Goal: Information Seeking & Learning: Find specific fact

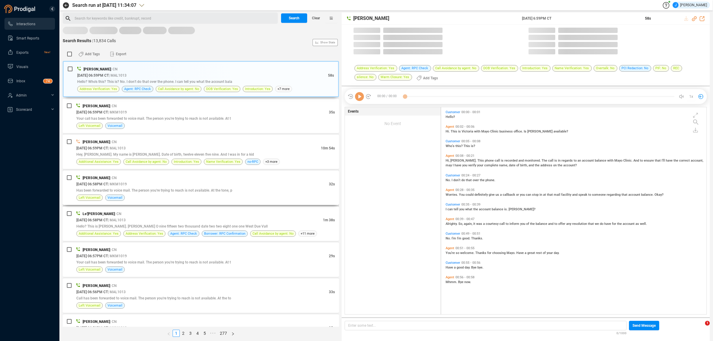
scroll to position [206, 262]
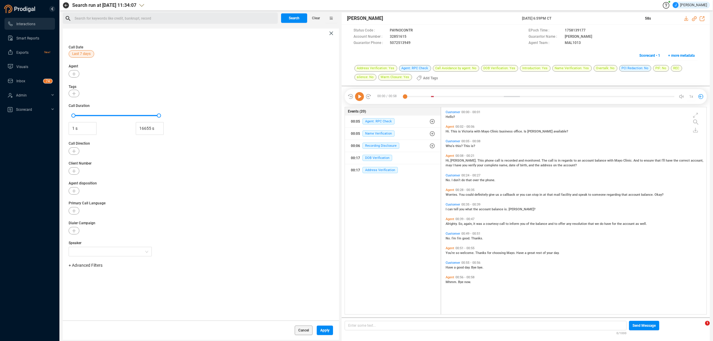
click at [330, 33] on icon at bounding box center [332, 34] width 4 height 4
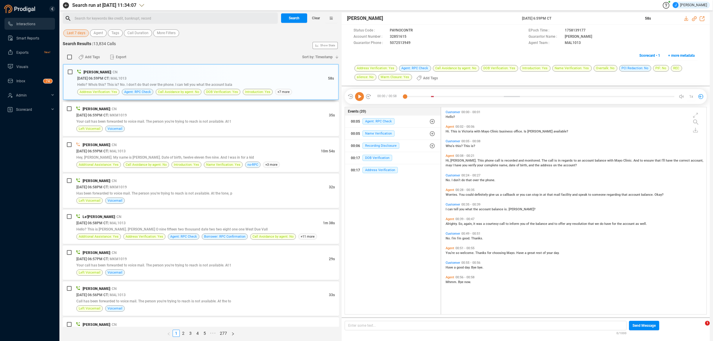
click at [72, 35] on span "Last 7 days" at bounding box center [76, 32] width 18 height 7
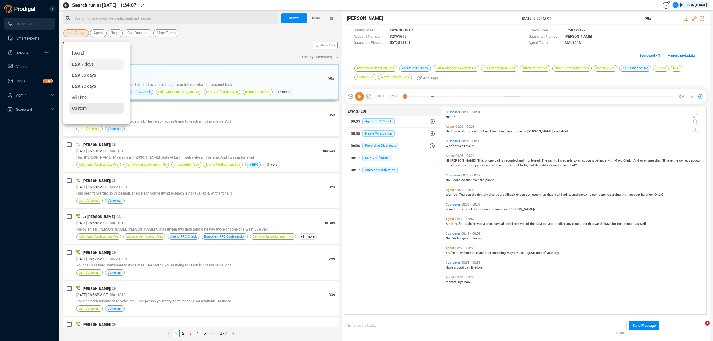
click at [85, 112] on div "Custom" at bounding box center [96, 108] width 55 height 11
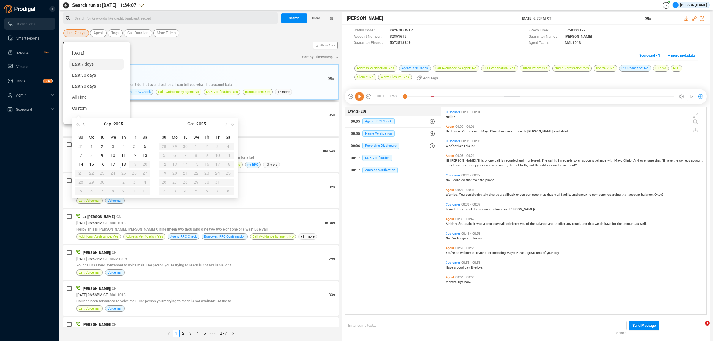
click at [86, 122] on button "button" at bounding box center [84, 124] width 7 height 12
type input "[DATE]"
click at [219, 153] on div "12" at bounding box center [217, 155] width 7 height 7
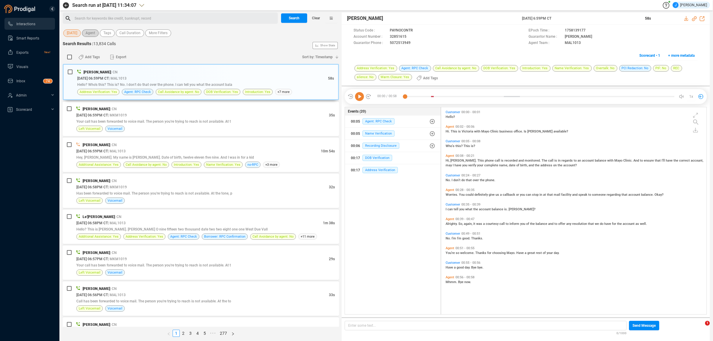
click at [93, 34] on span "Agent" at bounding box center [91, 32] width 10 height 7
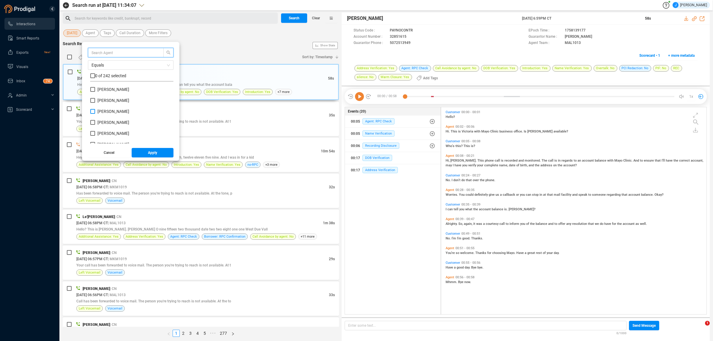
scroll to position [55, 80]
click at [107, 113] on span "[PERSON_NAME]" at bounding box center [114, 111] width 32 height 5
click at [95, 113] on input "[PERSON_NAME]" at bounding box center [92, 111] width 5 height 5
checkbox input "true"
click at [161, 154] on button "Apply" at bounding box center [153, 153] width 42 height 10
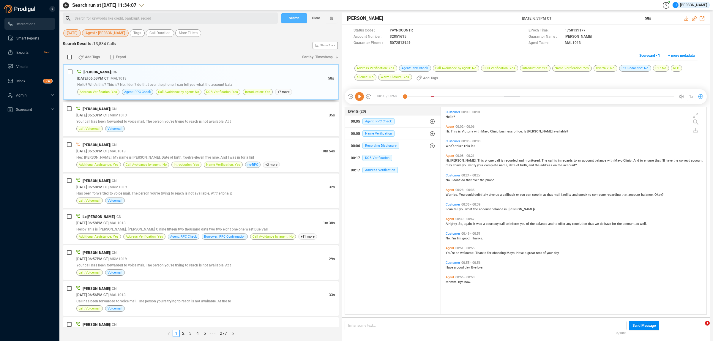
click at [290, 18] on span "Search" at bounding box center [294, 18] width 11 height 10
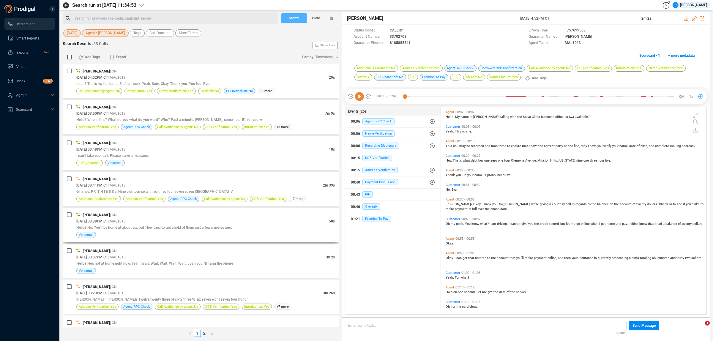
scroll to position [372, 0]
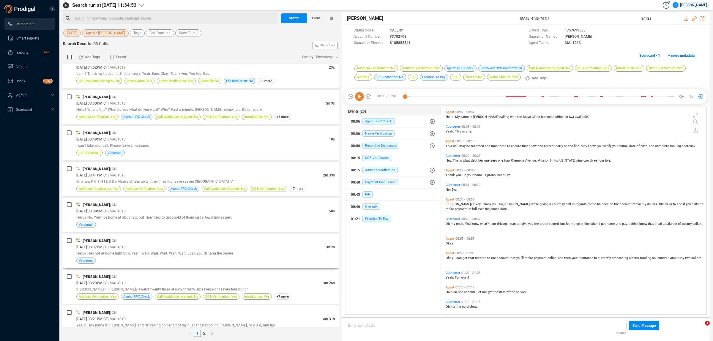
click at [179, 256] on span "Hello? He's not at home right now. Yeah. Wait. Wait. Wait. Wait. Wait. Loan you…" at bounding box center [154, 253] width 157 height 4
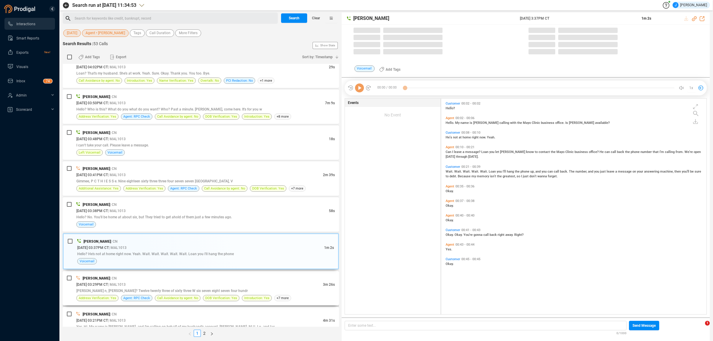
scroll to position [214, 262]
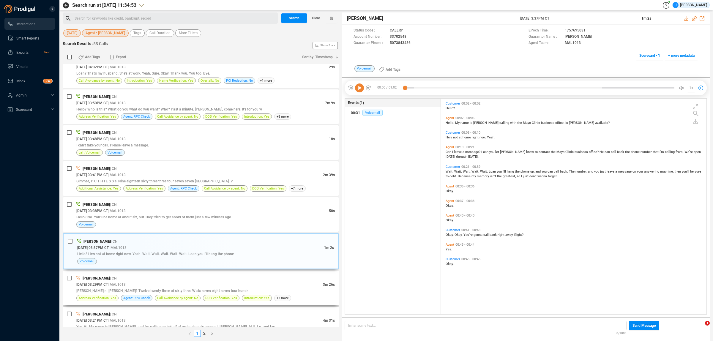
click at [186, 281] on div "[PERSON_NAME] | CN" at bounding box center [205, 278] width 259 height 6
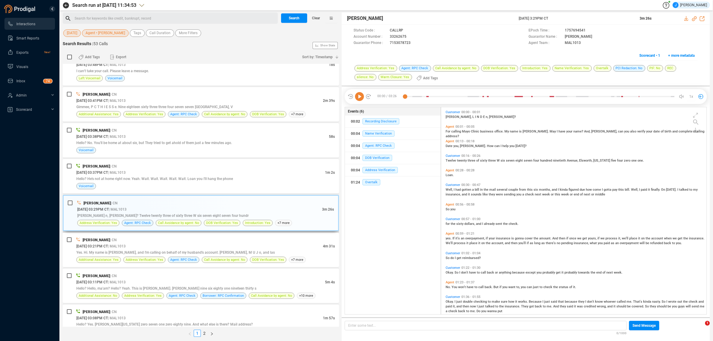
scroll to position [482, 0]
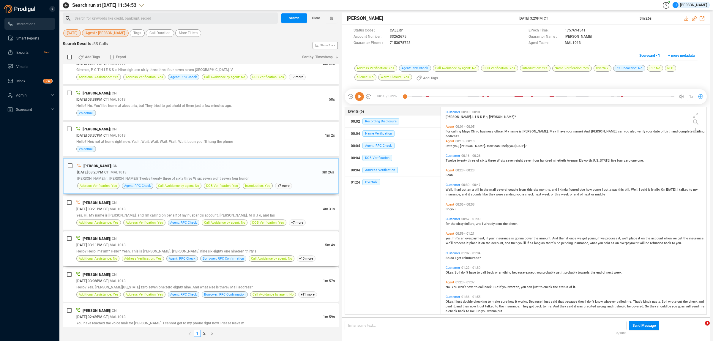
click at [180, 242] on div "[PERSON_NAME] | CN" at bounding box center [205, 239] width 259 height 6
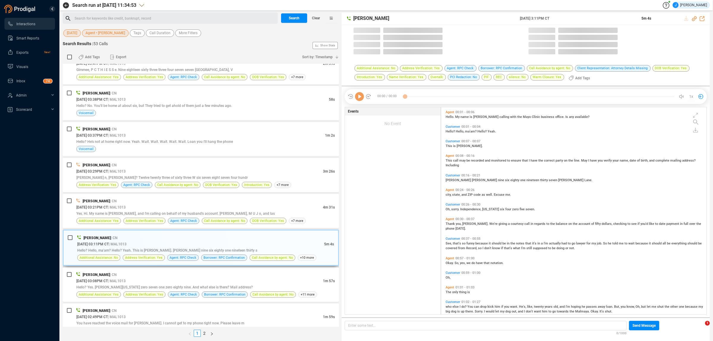
scroll to position [206, 262]
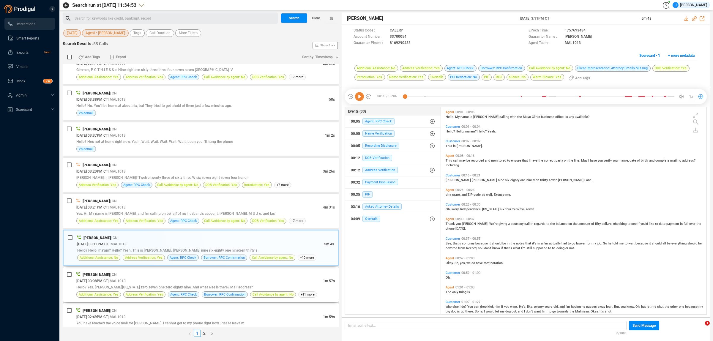
click at [189, 281] on div "[DATE] 03:08PM CT | MAL1013" at bounding box center [199, 281] width 247 height 6
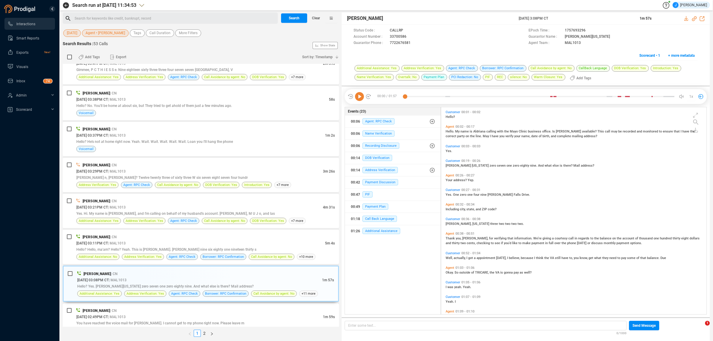
click at [173, 320] on div "[DATE] 02:49PM CT | MAL1013" at bounding box center [199, 317] width 247 height 6
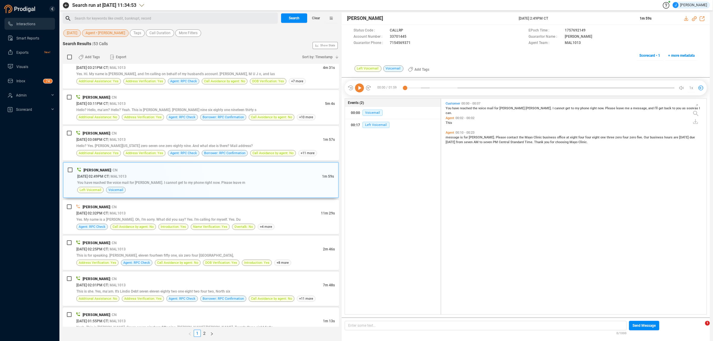
scroll to position [630, 0]
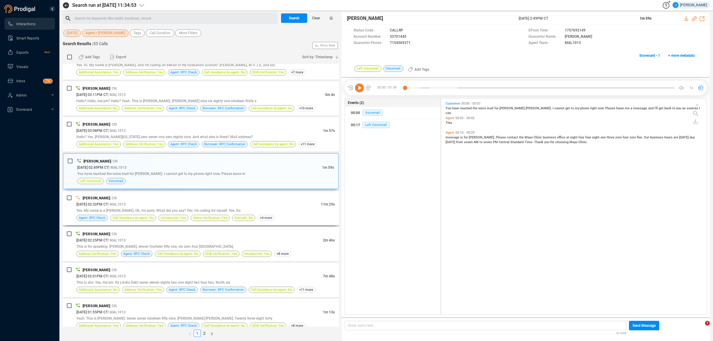
click at [161, 207] on div "[DATE] 02:32PM CT | MAL1013" at bounding box center [198, 204] width 245 height 6
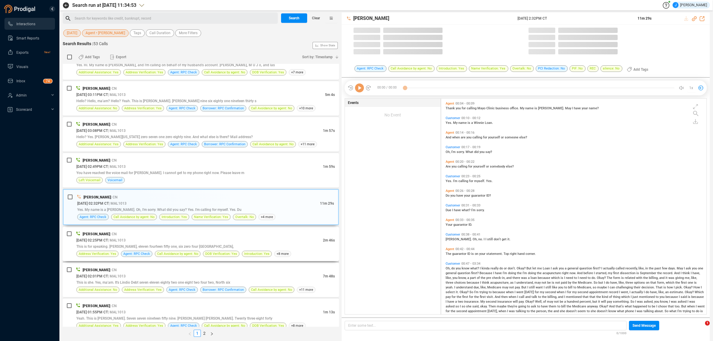
scroll to position [214, 262]
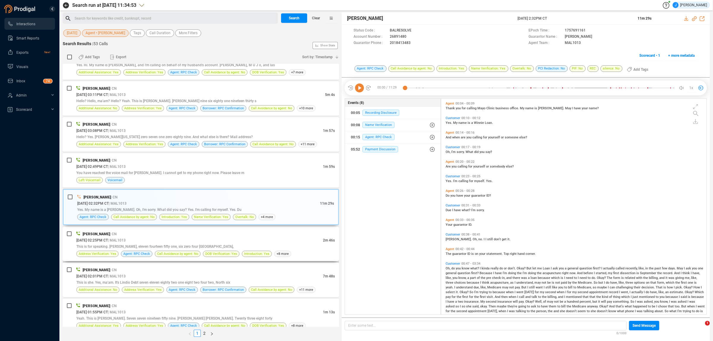
click at [165, 243] on div "[DATE] 02:25PM CT | MAL1013" at bounding box center [199, 240] width 247 height 6
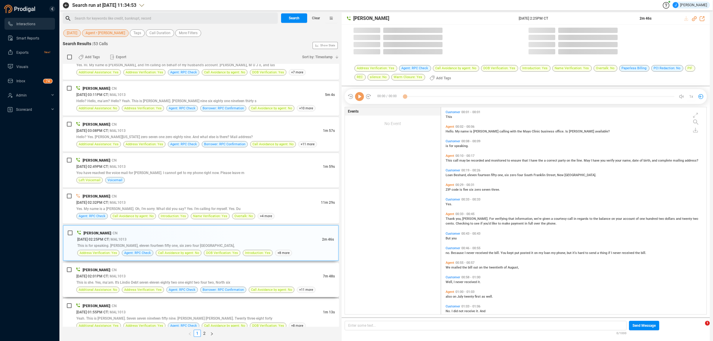
scroll to position [206, 262]
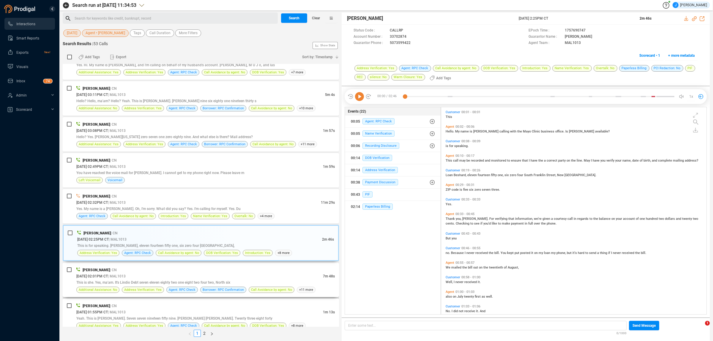
click at [177, 279] on div "[DATE] 02:01PM CT | MAL1013" at bounding box center [199, 276] width 247 height 6
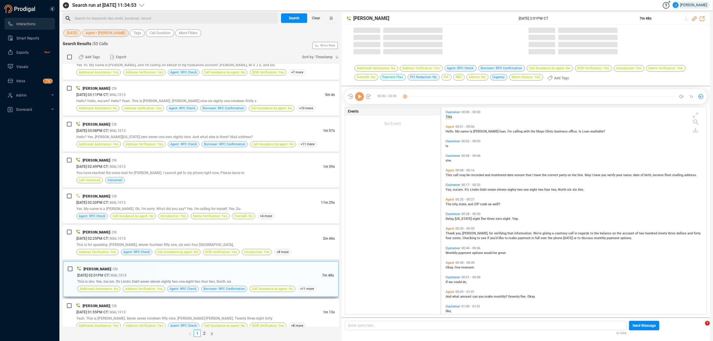
scroll to position [0, 0]
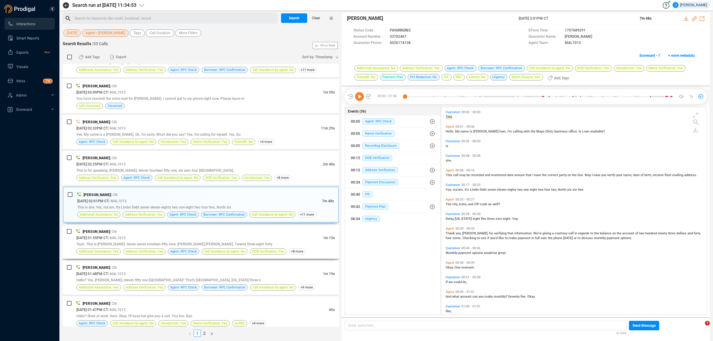
drag, startPoint x: 157, startPoint y: 235, endPoint x: 158, endPoint y: 240, distance: 4.5
click at [158, 235] on div "[PERSON_NAME] | CN" at bounding box center [205, 232] width 259 height 6
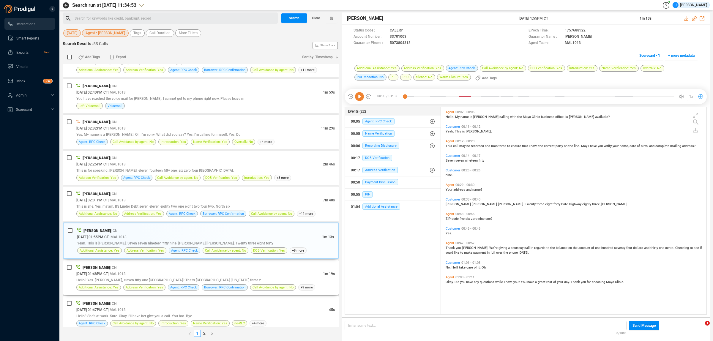
click at [169, 275] on div "[DATE] 01:48PM CT | MAL1013" at bounding box center [199, 274] width 247 height 6
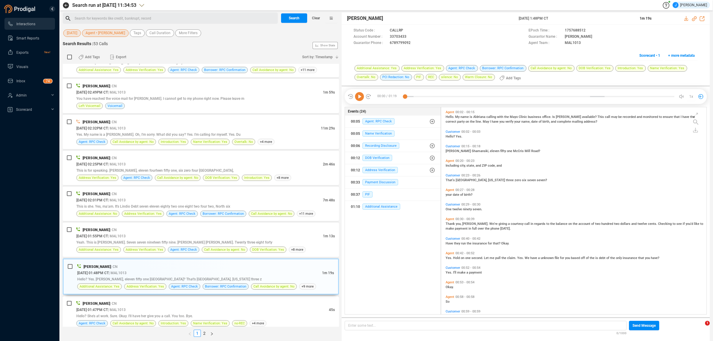
click at [169, 313] on div "[DATE] 01:47PM CT | MAL1013" at bounding box center [202, 310] width 253 height 6
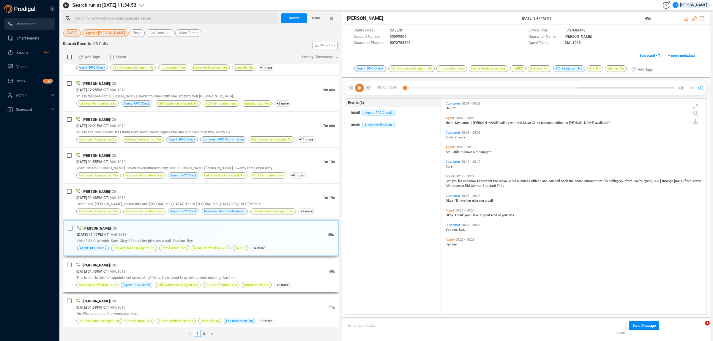
click at [158, 275] on div "[DATE] 01:43PM CT | MAL1013" at bounding box center [202, 271] width 253 height 6
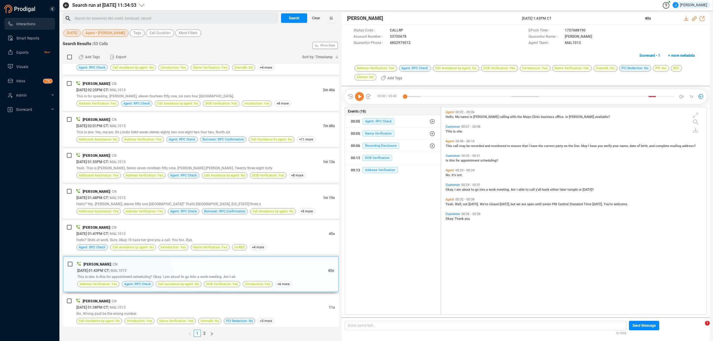
click at [161, 310] on div "[DATE] 01:38PM CT | MAL1013" at bounding box center [202, 307] width 253 height 6
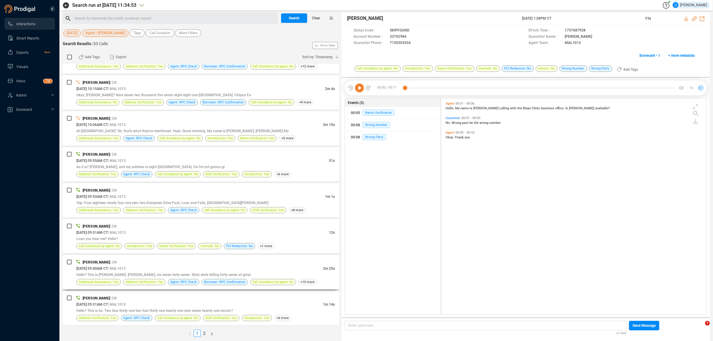
click at [161, 268] on div "[DATE] 09:40AM CT | MAL1013" at bounding box center [199, 268] width 247 height 6
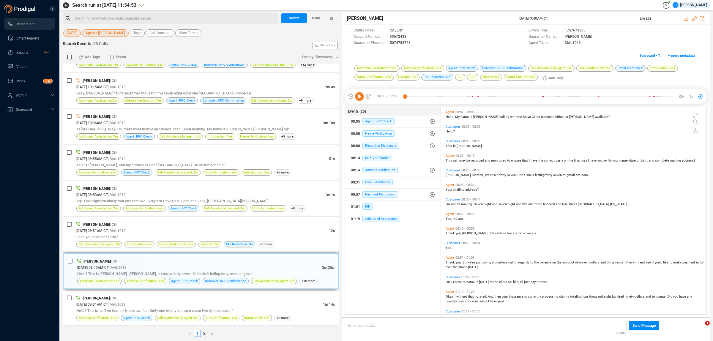
click at [153, 236] on div "Loan you hear me? Hello?" at bounding box center [205, 237] width 259 height 6
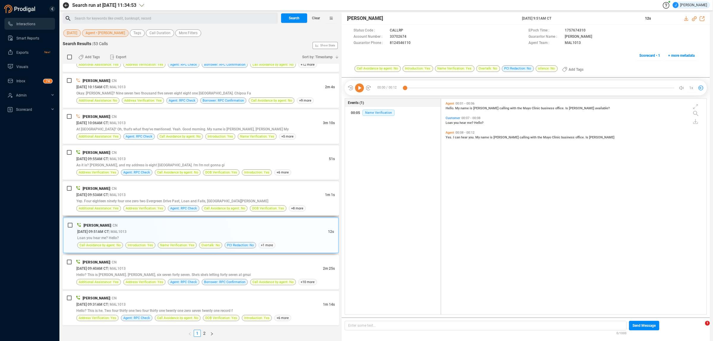
click at [161, 196] on div "[DATE] 09:53AM CT | MAL1013" at bounding box center [200, 195] width 249 height 6
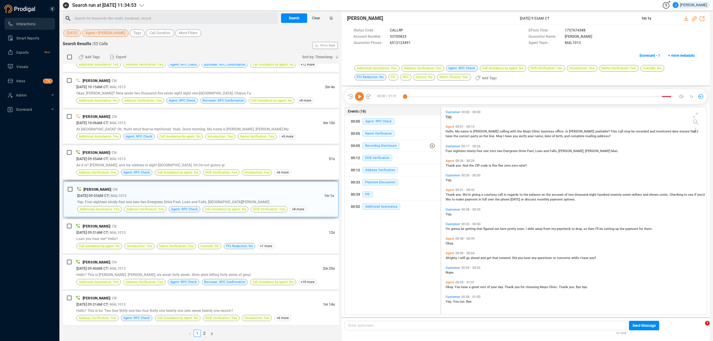
click at [161, 160] on div "[DATE] 09:55AM CT | MAL1013" at bounding box center [202, 159] width 253 height 6
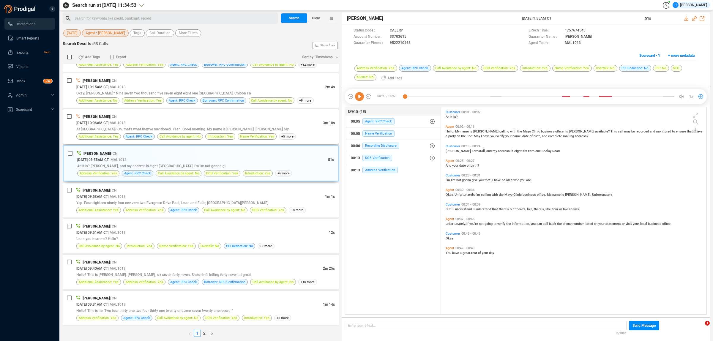
click at [161, 115] on div "[PERSON_NAME] | CN" at bounding box center [205, 117] width 259 height 6
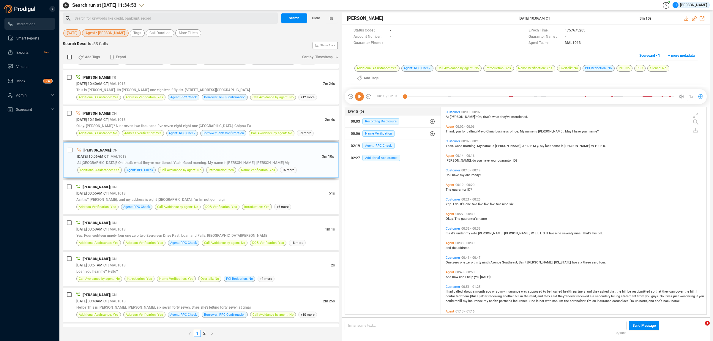
click at [158, 117] on div "[PERSON_NAME] | CN" at bounding box center [205, 113] width 259 height 6
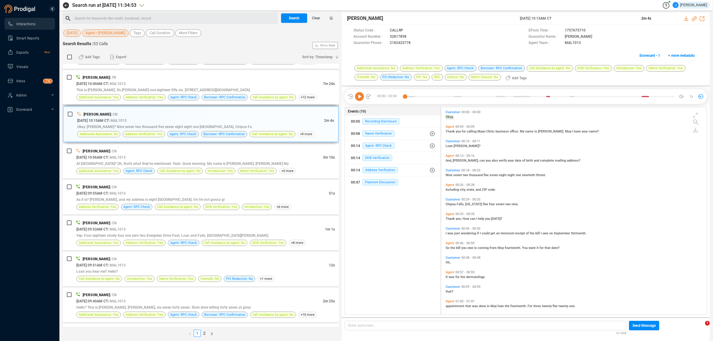
click at [161, 87] on div "[DATE] 10:40AM CT | MAL1013" at bounding box center [199, 84] width 247 height 6
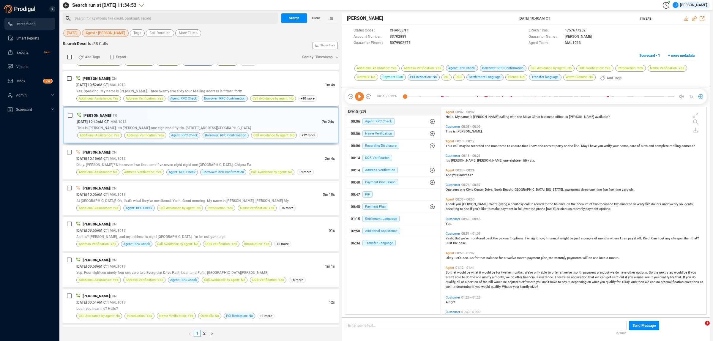
click at [161, 93] on span "Yes. Speaking. My name is [PERSON_NAME]. Three twenty five sixty four. Mailing …" at bounding box center [159, 91] width 166 height 4
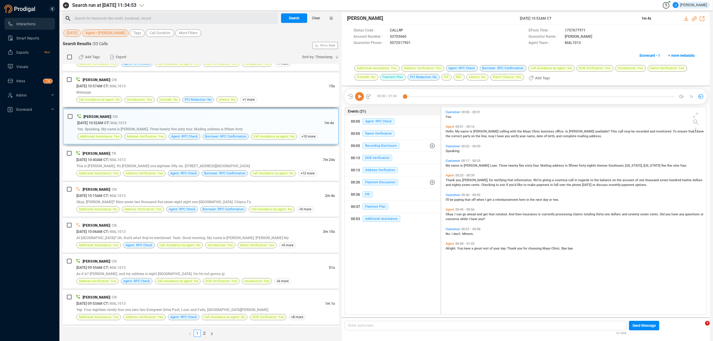
click at [144, 83] on div "[PERSON_NAME] | CN" at bounding box center [205, 80] width 259 height 6
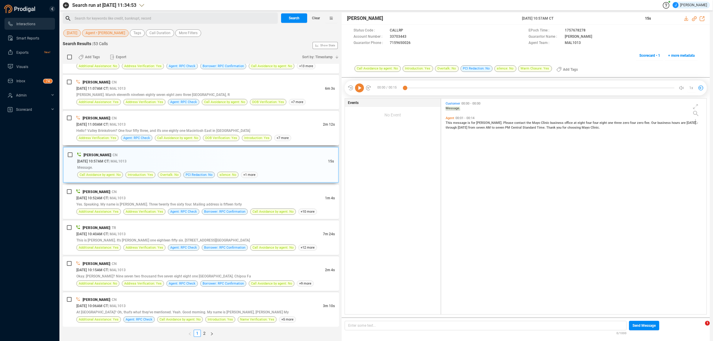
click at [144, 121] on div "[PERSON_NAME] | CN" at bounding box center [205, 118] width 259 height 6
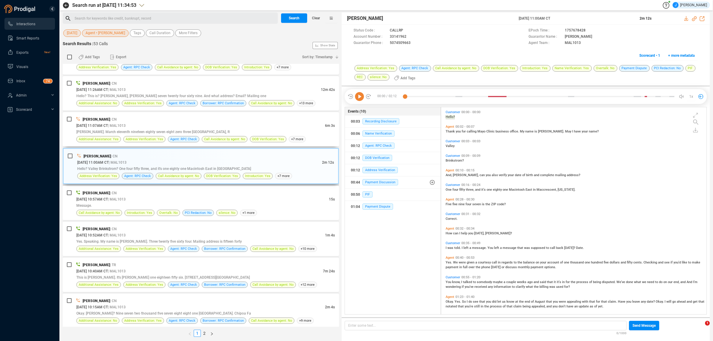
click at [144, 121] on div "[PERSON_NAME] | CN [DATE] 11:07AM CT | MAL1013 6m 3s [PERSON_NAME]. March eleve…" at bounding box center [201, 129] width 276 height 34
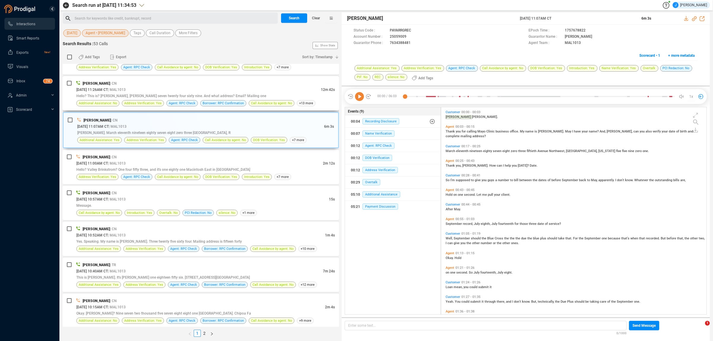
click at [153, 97] on div "Hello? This is? [PERSON_NAME], [PERSON_NAME] seven twenty four sixty nine. And …" at bounding box center [205, 96] width 259 height 6
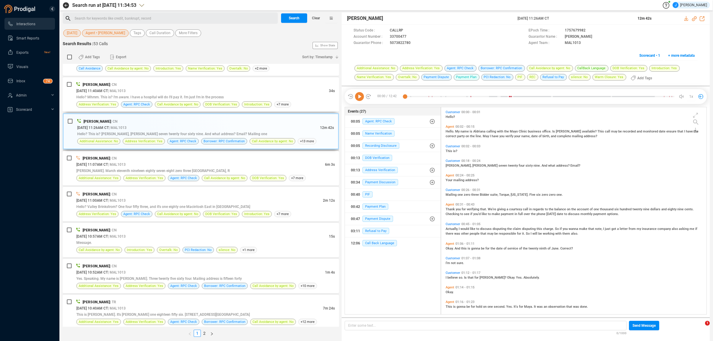
click at [149, 99] on span "Hello? Mhmm. This is? I'm aware. I have a hospital will do I'll pay it. I'm jus…" at bounding box center [149, 97] width 147 height 4
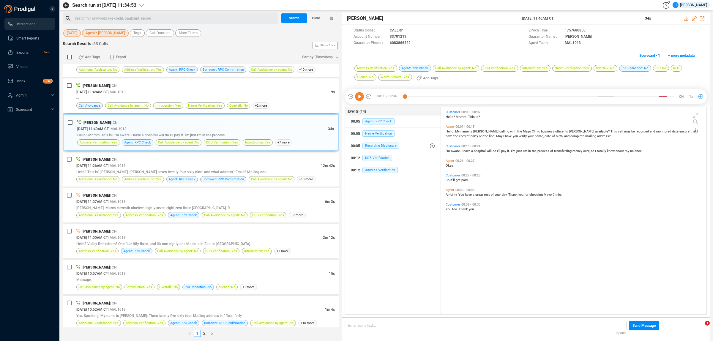
click at [151, 95] on div "[DATE] 11:48AM CT | MAL1013" at bounding box center [203, 92] width 255 height 6
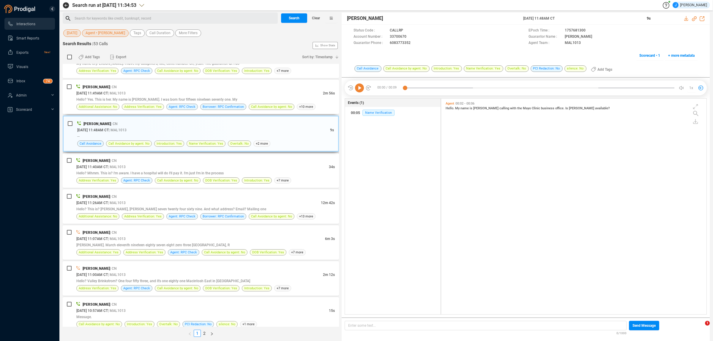
click at [151, 96] on div "[DATE] 11:49AM CT | MAL1013" at bounding box center [199, 93] width 247 height 6
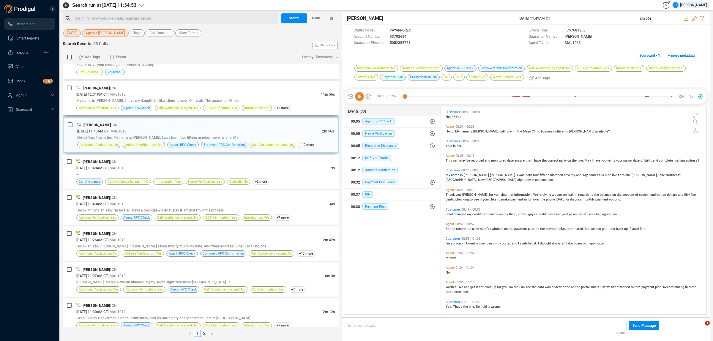
click at [151, 97] on div "[DATE] 12:01PM CT | MAL1013" at bounding box center [198, 94] width 245 height 6
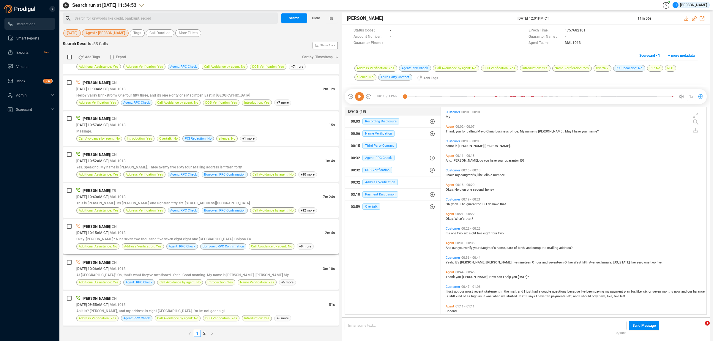
click at [149, 236] on div "[DATE] 10:15AM CT | MAL1013" at bounding box center [200, 233] width 249 height 6
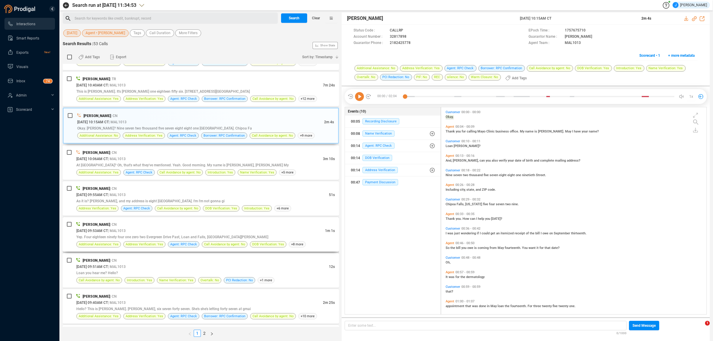
click at [146, 233] on div "[DATE] 09:53AM CT | MAL1013" at bounding box center [200, 231] width 249 height 6
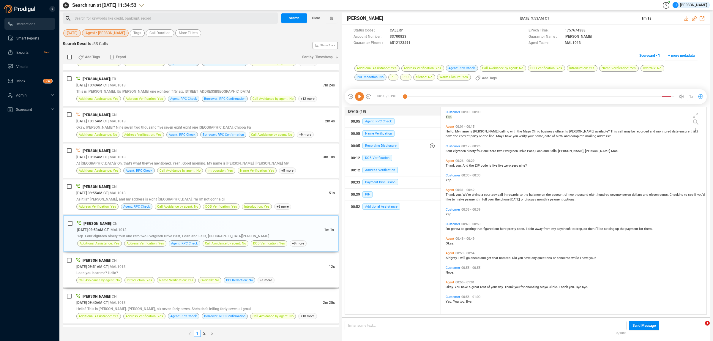
click at [155, 264] on div "[PERSON_NAME] | CN" at bounding box center [205, 260] width 259 height 6
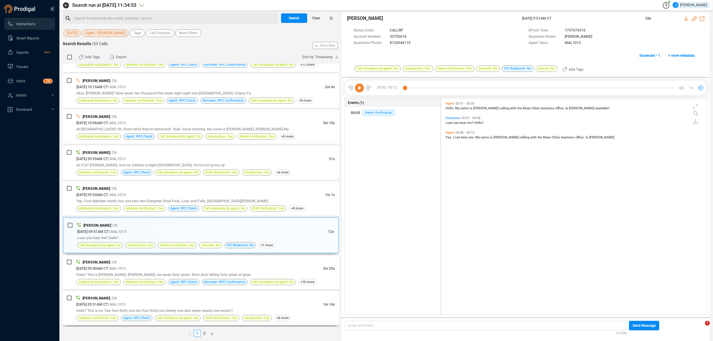
click at [158, 306] on div "[DATE] 09:31AM CT | MAL1013" at bounding box center [199, 304] width 247 height 6
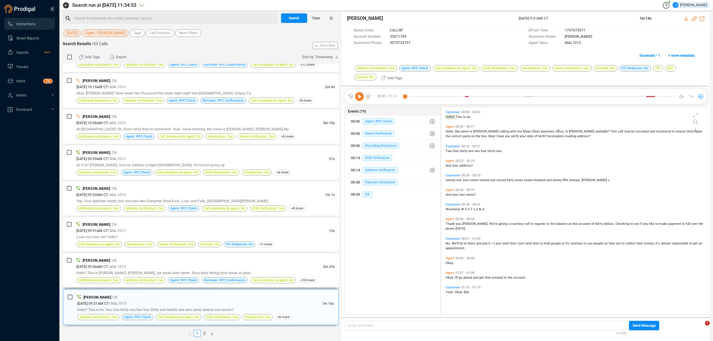
click at [159, 262] on div "[PERSON_NAME] | CN" at bounding box center [205, 260] width 259 height 6
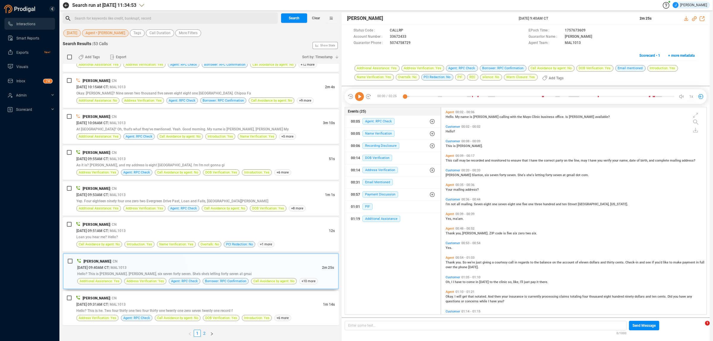
click at [204, 333] on link "2" at bounding box center [204, 333] width 7 height 7
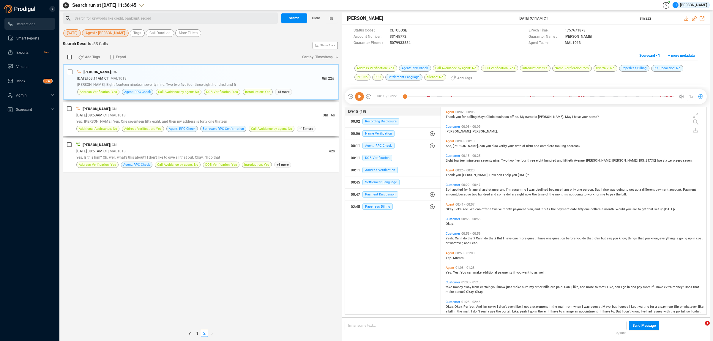
click at [184, 106] on div "[PERSON_NAME] | CN" at bounding box center [205, 109] width 259 height 6
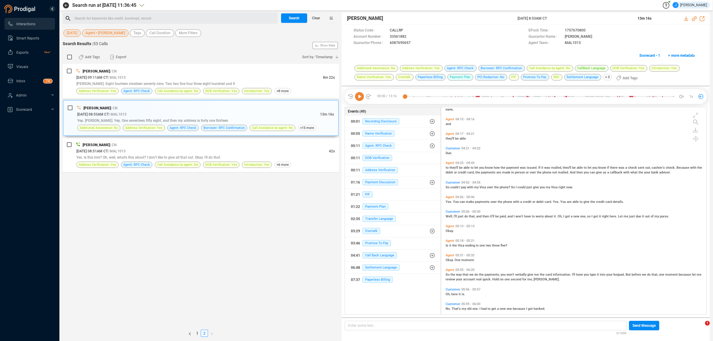
scroll to position [595, 0]
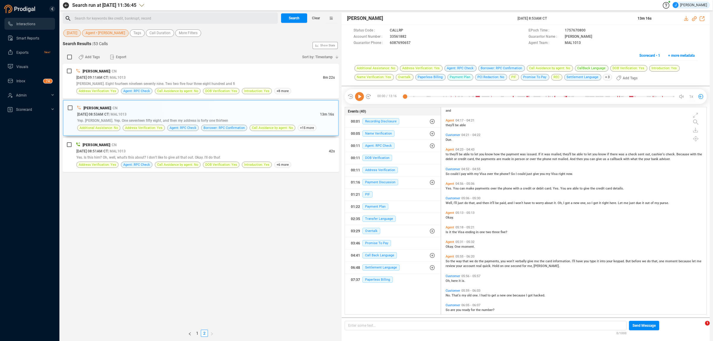
click at [673, 257] on div "Agent 05:55 - 06:20" at bounding box center [575, 257] width 259 height 4
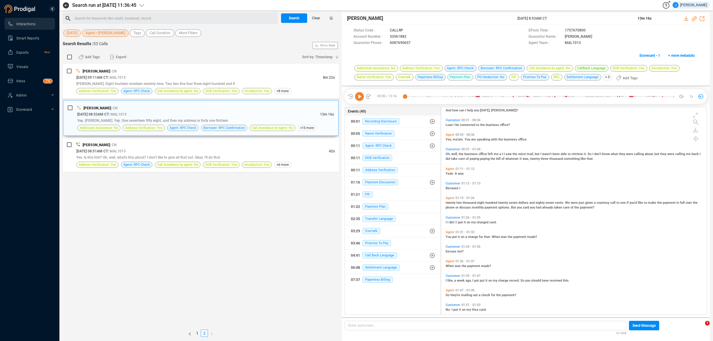
scroll to position [0, 0]
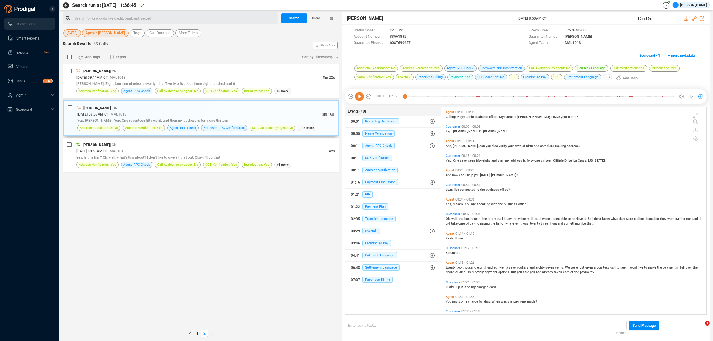
click at [205, 16] on div "Search for keywords like credit, bankrupt, record ﻿" at bounding box center [176, 18] width 202 height 9
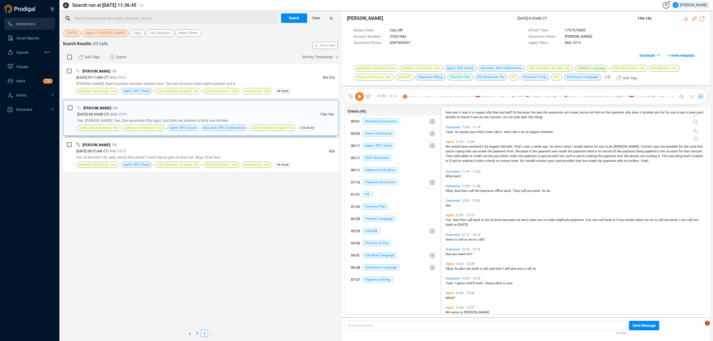
scroll to position [1366, 0]
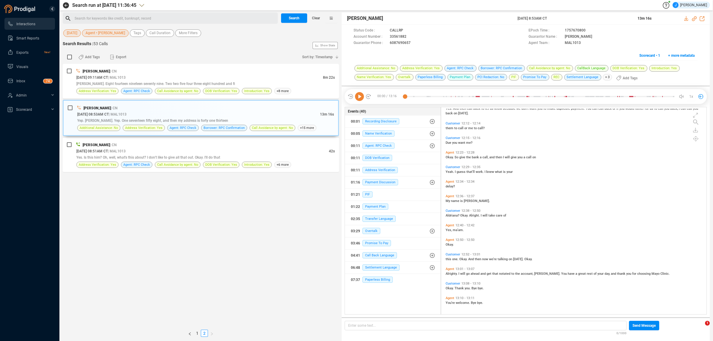
click at [102, 30] on span "Agent • [PERSON_NAME]" at bounding box center [106, 32] width 40 height 7
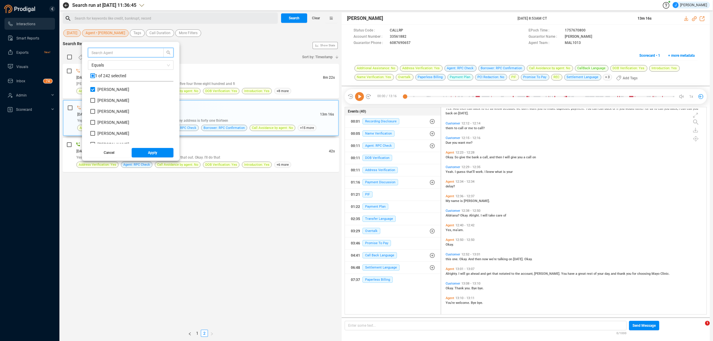
scroll to position [55, 80]
click at [93, 94] on div "[PERSON_NAME]" at bounding box center [131, 92] width 83 height 11
click at [94, 91] on input "[PERSON_NAME]" at bounding box center [92, 89] width 5 height 5
checkbox input "false"
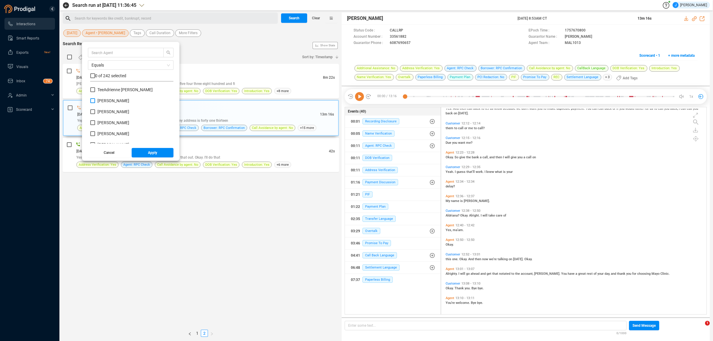
click at [95, 102] on input "[PERSON_NAME]" at bounding box center [92, 100] width 5 height 5
checkbox input "true"
click at [153, 155] on span "Apply" at bounding box center [152, 153] width 9 height 10
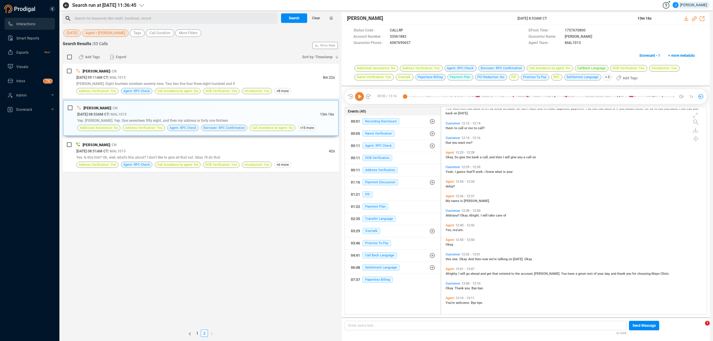
click at [66, 32] on button "[DATE]" at bounding box center [72, 32] width 18 height 7
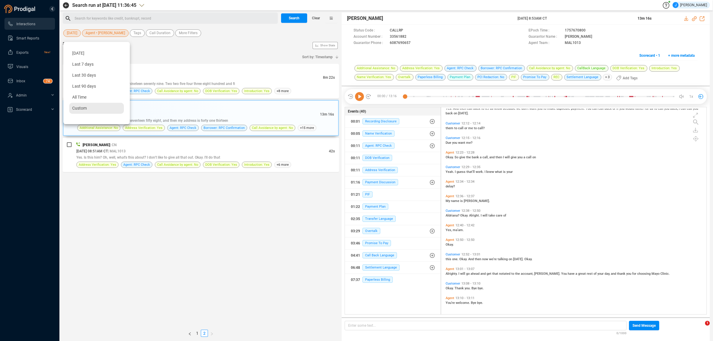
click at [83, 109] on span "Custom" at bounding box center [79, 108] width 15 height 5
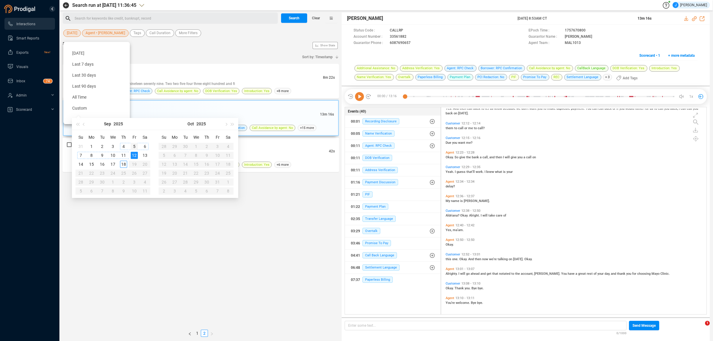
type input "[DATE]"
click at [136, 146] on div "5" at bounding box center [134, 146] width 7 height 7
click at [134, 146] on div "5" at bounding box center [134, 146] width 7 height 7
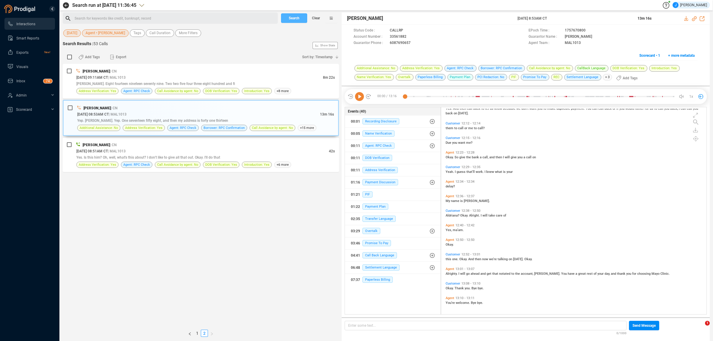
click at [295, 20] on span "Search" at bounding box center [294, 18] width 11 height 10
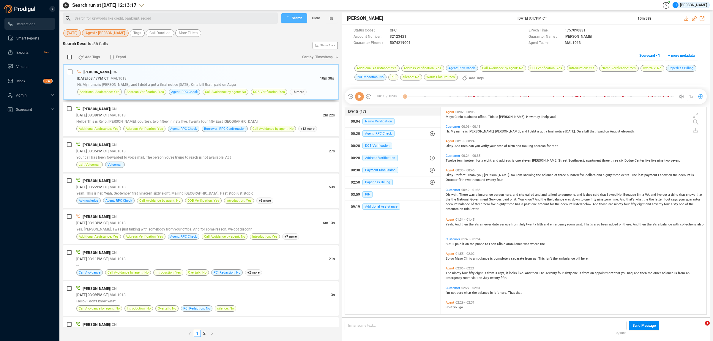
scroll to position [1, 3]
click at [87, 32] on span "Agent • [PERSON_NAME]" at bounding box center [106, 32] width 40 height 7
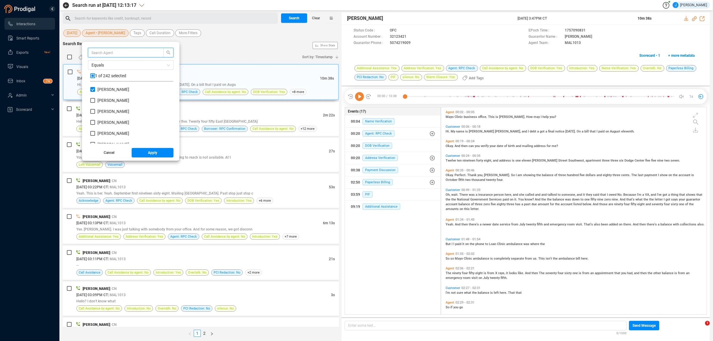
scroll to position [55, 80]
click at [94, 91] on input "[PERSON_NAME]" at bounding box center [92, 89] width 5 height 5
checkbox input "false"
click at [109, 121] on span "[PERSON_NAME]" at bounding box center [114, 122] width 32 height 5
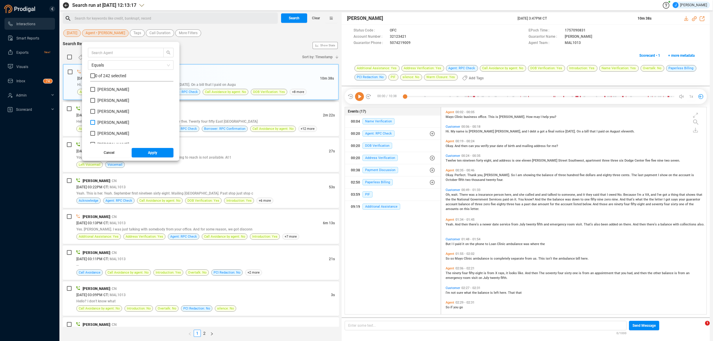
click at [95, 121] on input "[PERSON_NAME]" at bounding box center [92, 122] width 5 height 5
checkbox input "true"
click at [146, 149] on button "Apply" at bounding box center [153, 153] width 42 height 10
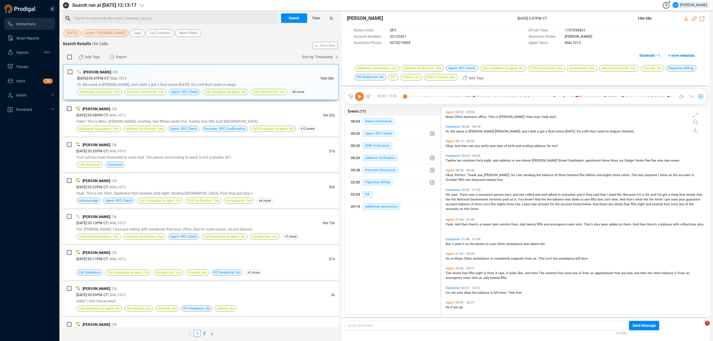
click at [73, 34] on span "[DATE]" at bounding box center [72, 32] width 10 height 7
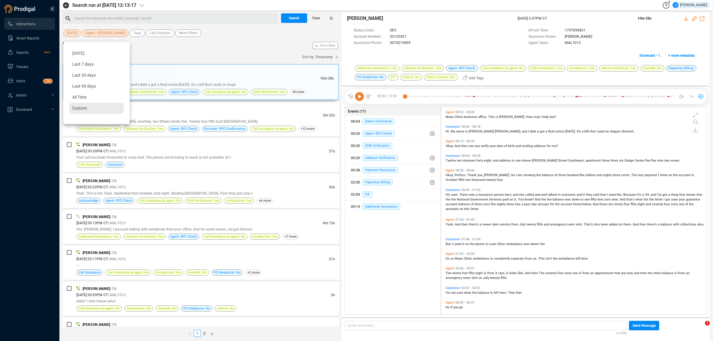
click at [84, 108] on span "Custom" at bounding box center [79, 108] width 15 height 5
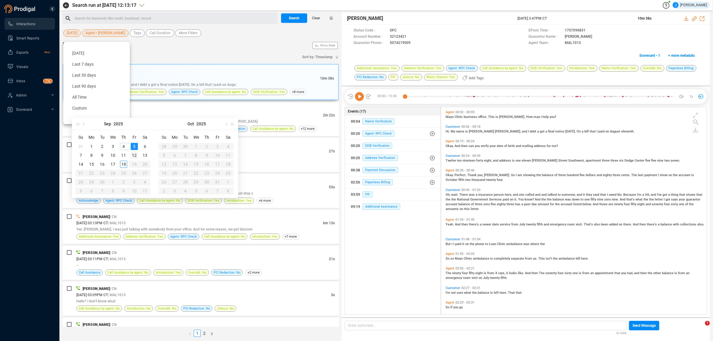
type input "[DATE]"
click at [134, 155] on div "12" at bounding box center [134, 155] width 7 height 7
click at [134, 156] on div "12" at bounding box center [134, 155] width 7 height 7
type input "[DATE]"
click at [134, 156] on div "12" at bounding box center [134, 155] width 7 height 7
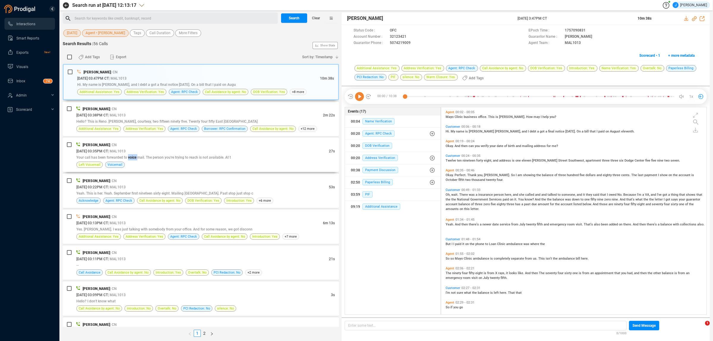
click at [134, 156] on span "Your call has been forwarded to voice mail. The person you're trying to reach i…" at bounding box center [153, 157] width 155 height 4
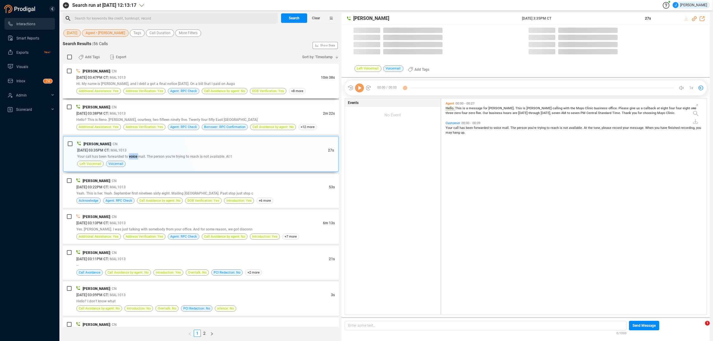
scroll to position [214, 262]
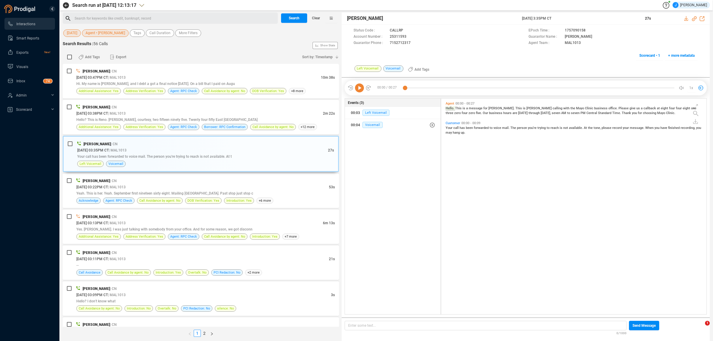
click at [230, 56] on div "Add Tags Export" at bounding box center [185, 57] width 225 height 12
click at [292, 18] on span "Search" at bounding box center [294, 18] width 11 height 10
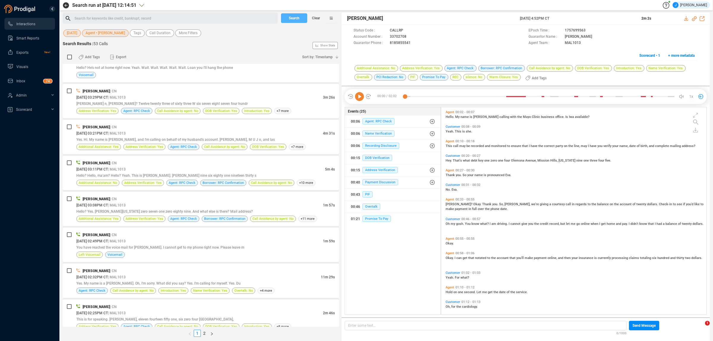
scroll to position [855, 0]
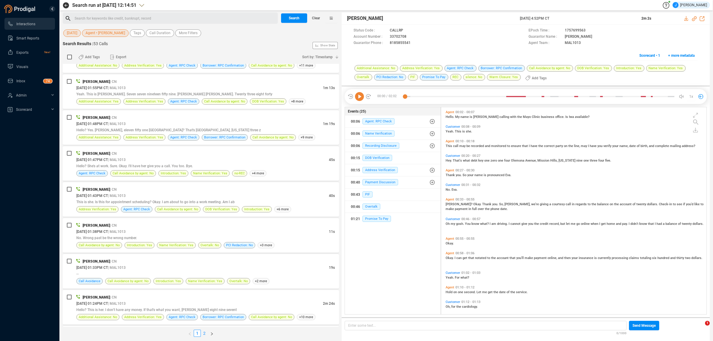
click at [204, 334] on link "2" at bounding box center [204, 333] width 7 height 7
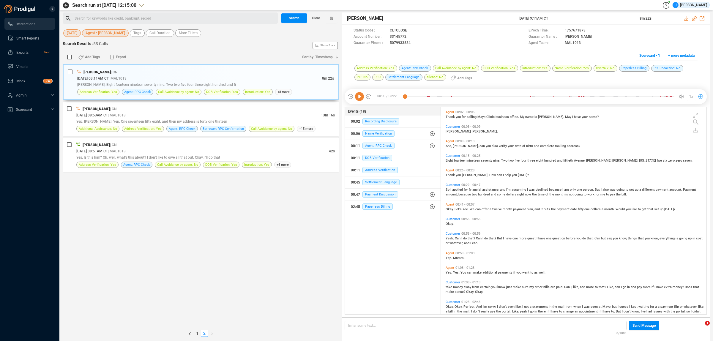
scroll to position [206, 262]
click at [162, 147] on div "[PERSON_NAME] | CN" at bounding box center [205, 145] width 259 height 6
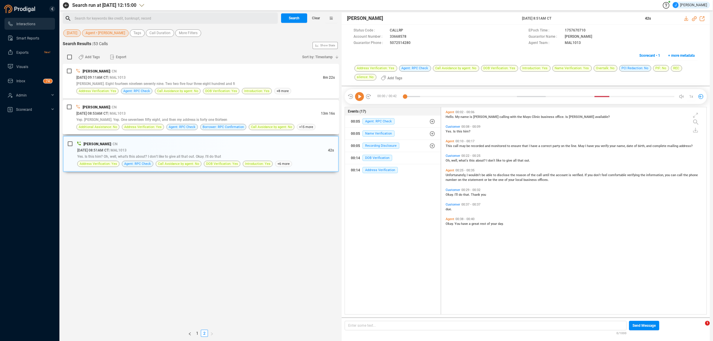
click at [204, 115] on div "[DATE] 08:53AM CT | MAL1013" at bounding box center [198, 113] width 245 height 6
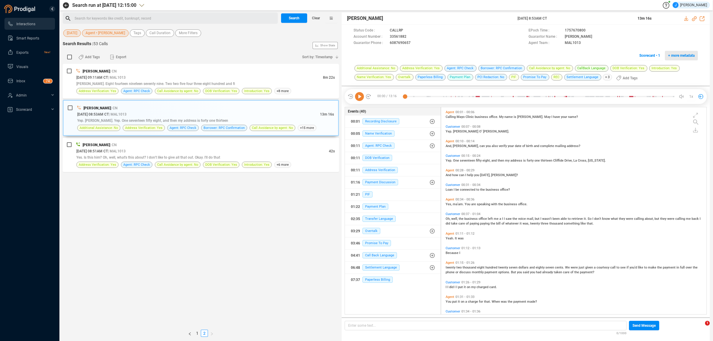
click at [688, 55] on span "+ more metadata" at bounding box center [682, 56] width 26 height 10
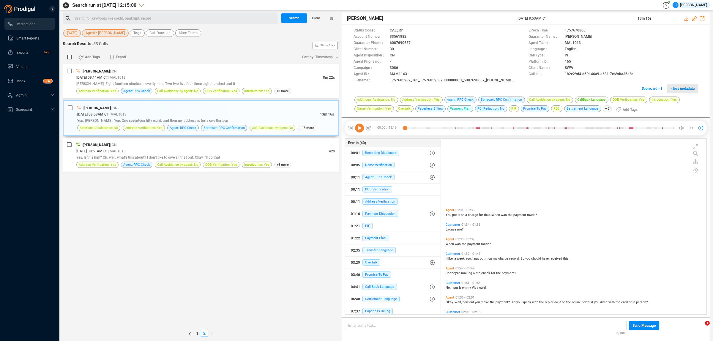
scroll to position [0, 0]
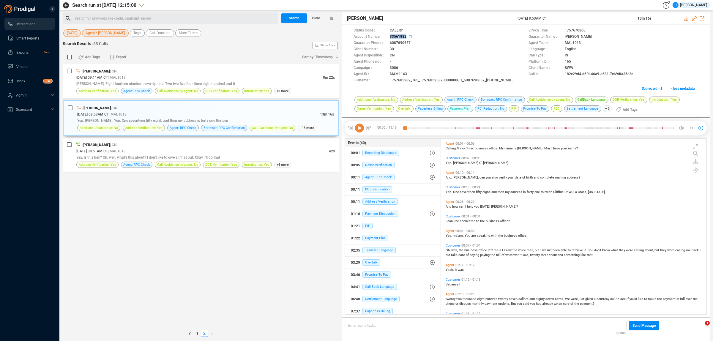
drag, startPoint x: 404, startPoint y: 35, endPoint x: 409, endPoint y: 37, distance: 5.5
click at [409, 37] on span "33561882" at bounding box center [456, 37] width 133 height 6
copy span "33561882"
click at [77, 36] on span "[DATE]" at bounding box center [72, 32] width 10 height 7
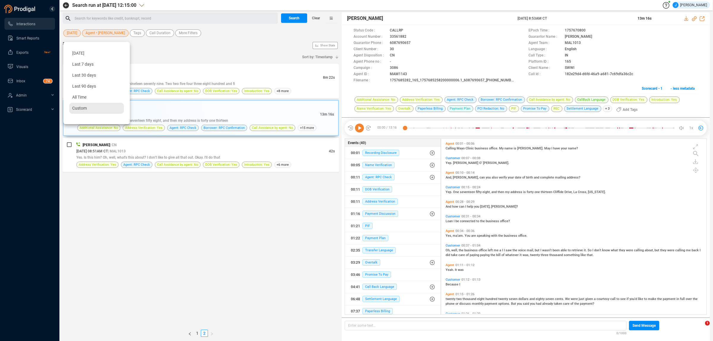
click at [86, 106] on span "Custom" at bounding box center [79, 108] width 15 height 5
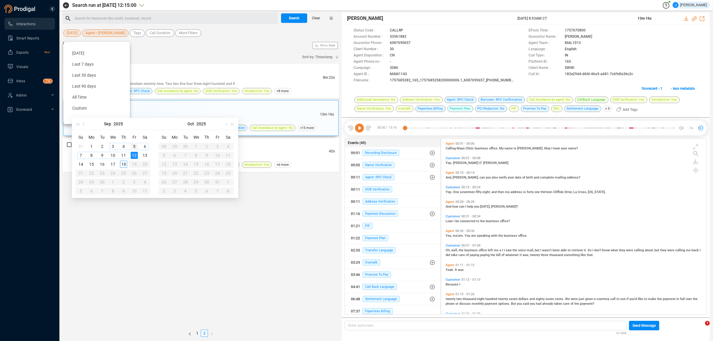
type input "[DATE]"
click at [137, 144] on div "5" at bounding box center [134, 146] width 7 height 7
click at [136, 145] on div "5" at bounding box center [134, 146] width 7 height 7
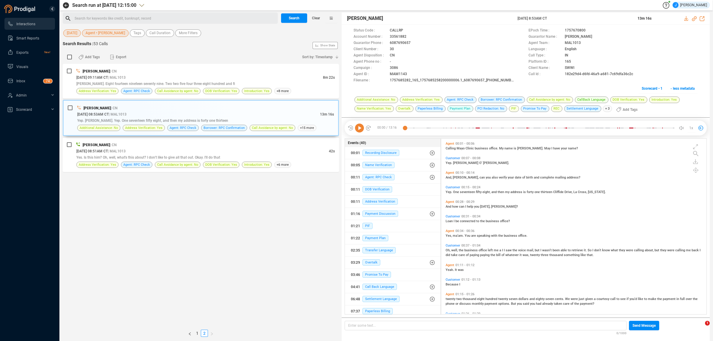
click at [125, 34] on span "Agent • [PERSON_NAME]" at bounding box center [106, 32] width 40 height 7
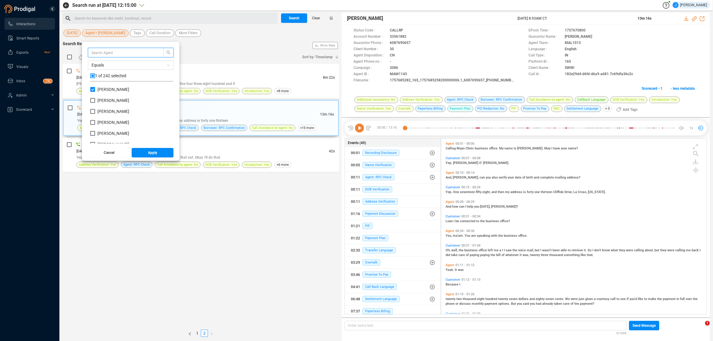
click at [92, 91] on input "[PERSON_NAME]" at bounding box center [92, 89] width 5 height 5
checkbox input "false"
click at [94, 139] on input "[PERSON_NAME]" at bounding box center [92, 138] width 5 height 5
checkbox input "true"
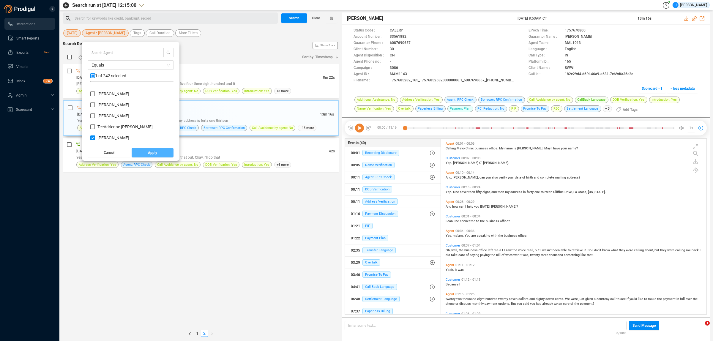
click at [140, 152] on button "Apply" at bounding box center [153, 153] width 42 height 10
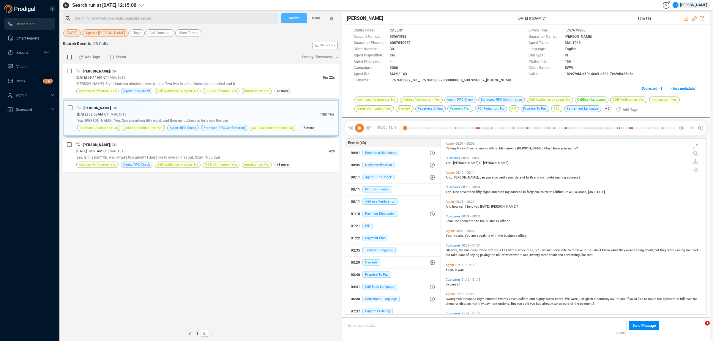
click at [294, 17] on span "Search" at bounding box center [294, 18] width 11 height 10
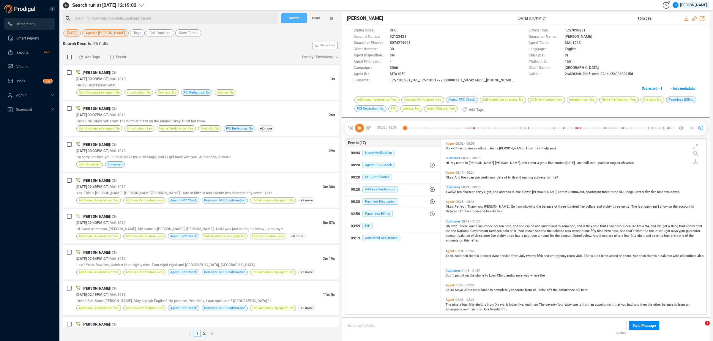
scroll to position [223, 0]
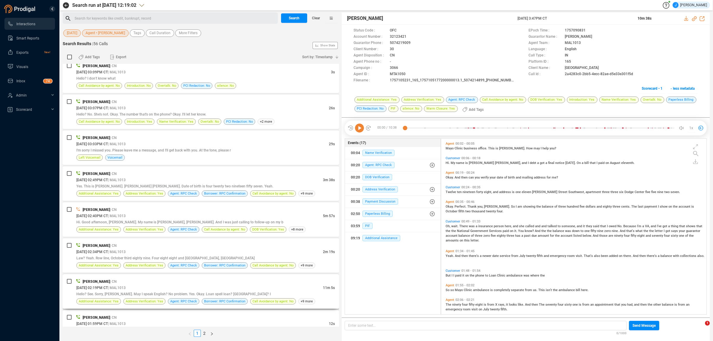
click at [153, 287] on div "[DATE] 02:19PM CT | MAL1013" at bounding box center [199, 288] width 247 height 6
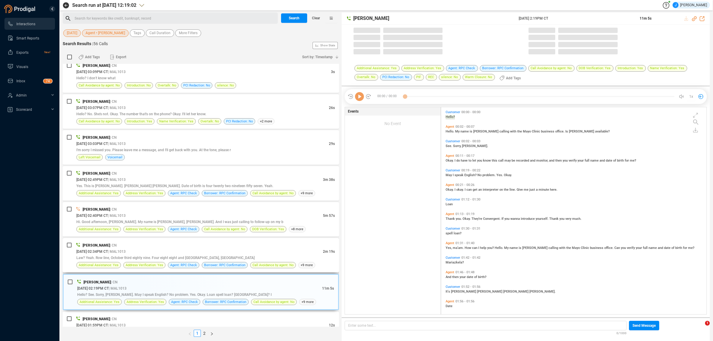
scroll to position [2, 3]
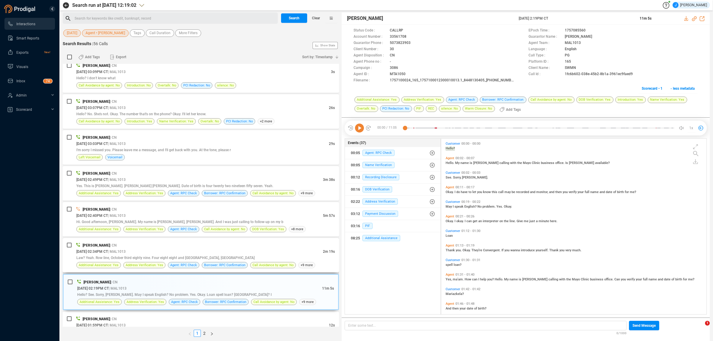
click at [158, 253] on div "[DATE] 02:34PM CT | MAL1013" at bounding box center [199, 252] width 247 height 6
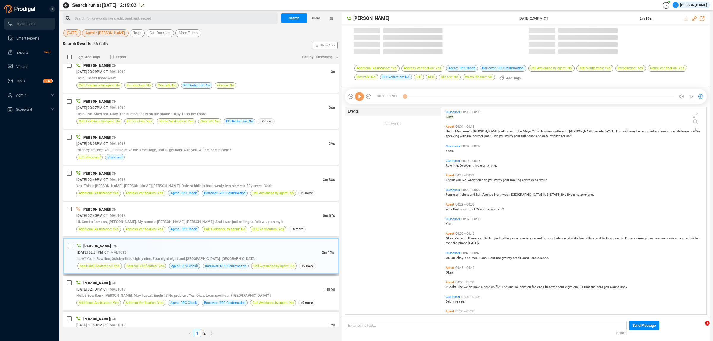
scroll to position [174, 262]
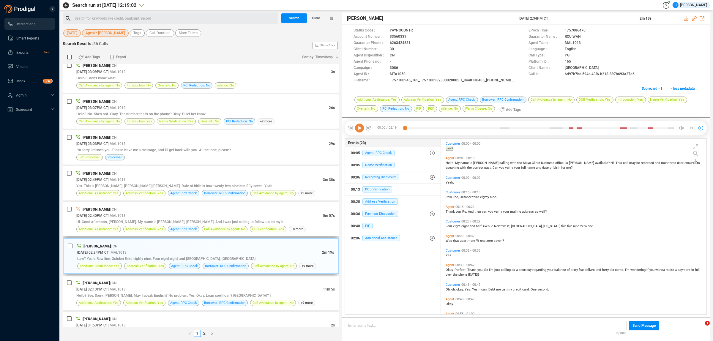
click at [164, 219] on div "[DATE] 02:40PM CT | MAL1013" at bounding box center [199, 216] width 247 height 6
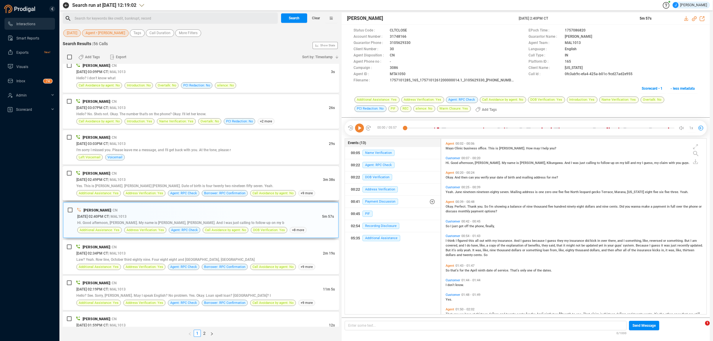
click at [171, 176] on div "[PERSON_NAME] | CN" at bounding box center [205, 173] width 259 height 6
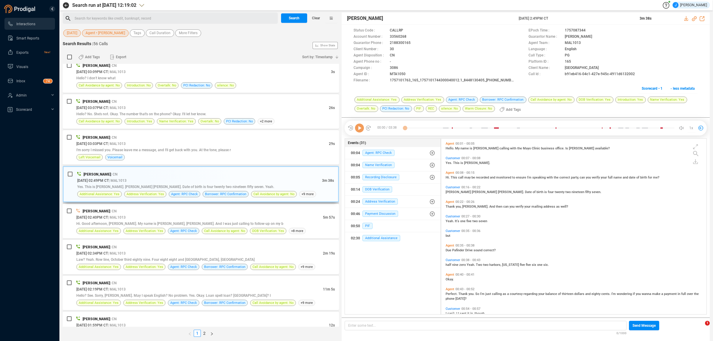
scroll to position [2, 3]
click at [176, 150] on span "I'm sorry I missed you. Please leave me a message, and I'll get back with you. …" at bounding box center [153, 150] width 155 height 4
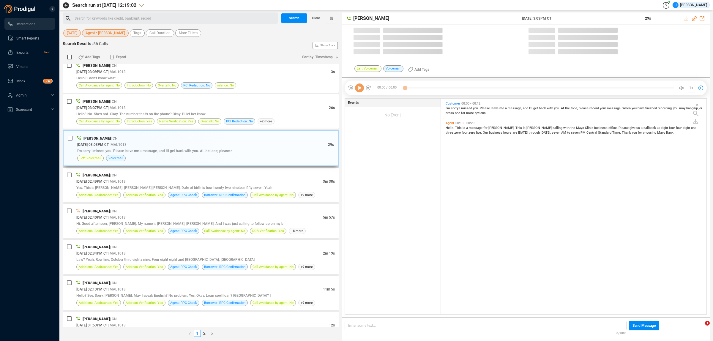
scroll to position [183, 262]
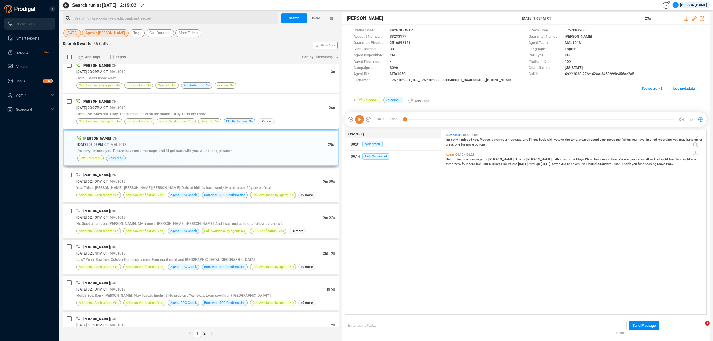
click at [189, 106] on div "[DATE] 03:07PM CT | MAL1013" at bounding box center [202, 108] width 253 height 6
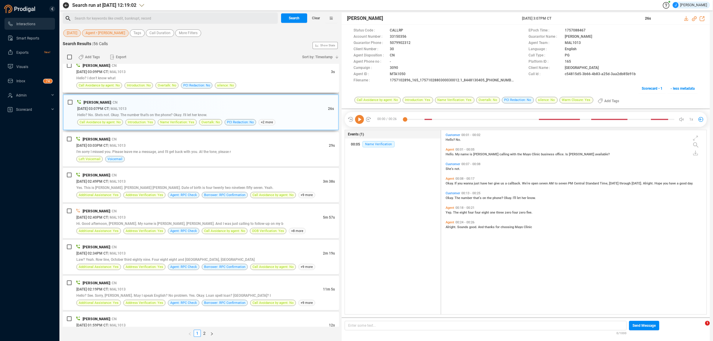
click at [186, 73] on div "[DATE] 03:09PM CT | MAL1013" at bounding box center [203, 72] width 255 height 6
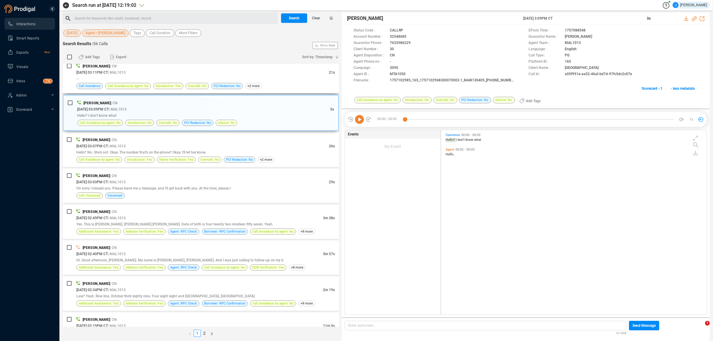
scroll to position [148, 0]
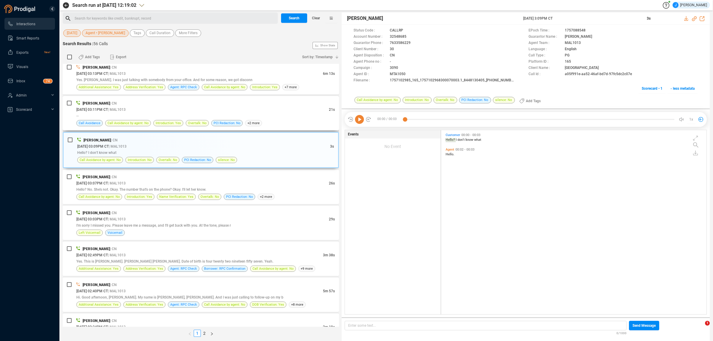
click at [174, 118] on div "--" at bounding box center [205, 116] width 259 height 6
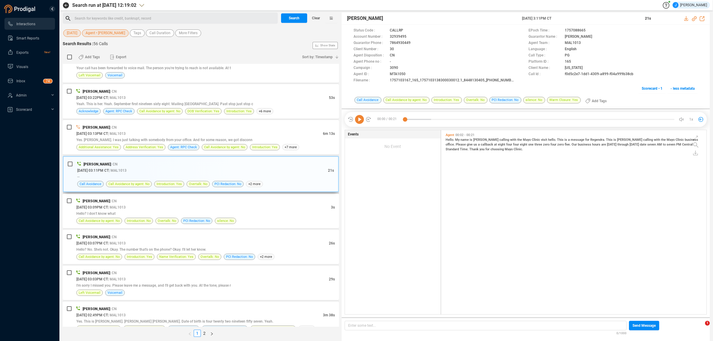
scroll to position [73, 0]
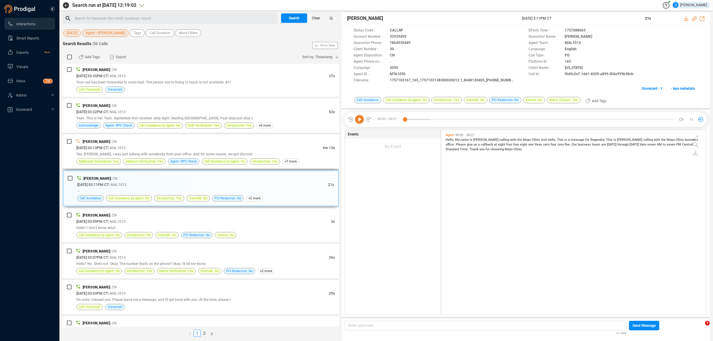
click at [172, 150] on div "[DATE] 03:13PM CT | MAL1013" at bounding box center [199, 148] width 247 height 6
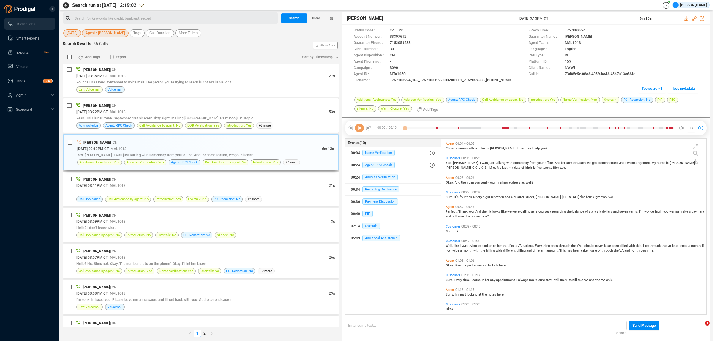
scroll to position [2, 3]
click at [177, 98] on div "[PERSON_NAME] | CN [DATE] 03:47PM CT | MAL1013 10m 38s Hi. My name is [PERSON_N…" at bounding box center [201, 195] width 276 height 263
click at [173, 115] on div "Yeah. This is her. Yeah. September first nineteen sixty eight. Mailing [GEOGRAP…" at bounding box center [205, 118] width 259 height 6
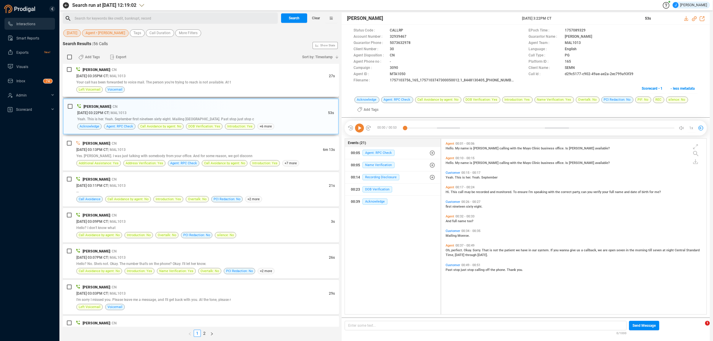
click at [175, 81] on span "Your call has been forwarded to voice mail. The person you're trying to reach i…" at bounding box center [153, 82] width 155 height 4
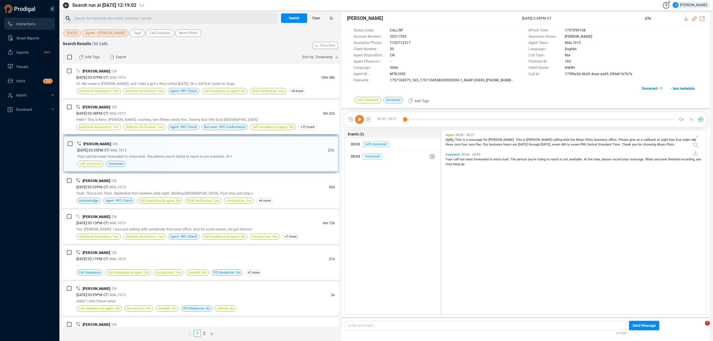
click at [146, 103] on div "[PERSON_NAME] | CN [DATE] 03:38PM CT | MAL1013 2m 22s Hello? This is Reno. [PER…" at bounding box center [201, 117] width 276 height 34
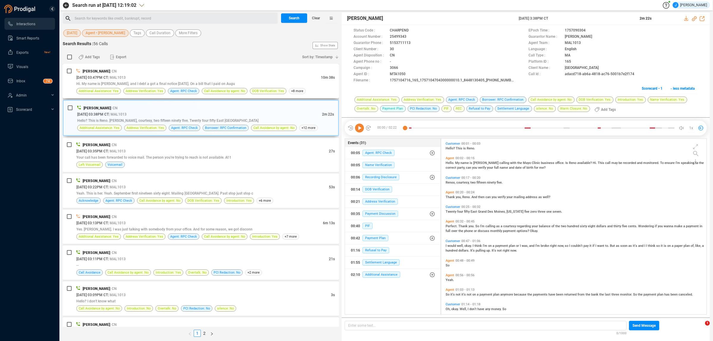
click at [154, 81] on div "Hi. My name is [PERSON_NAME], and I debt a got a final notice [DATE]. On a bill…" at bounding box center [205, 84] width 259 height 6
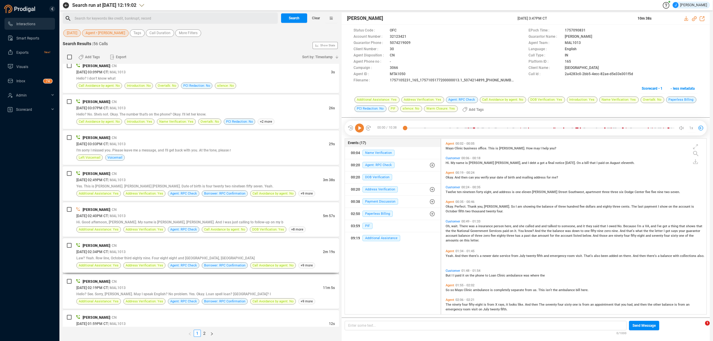
click at [161, 250] on div "[DATE] 02:34PM CT | MAL1013" at bounding box center [199, 252] width 247 height 6
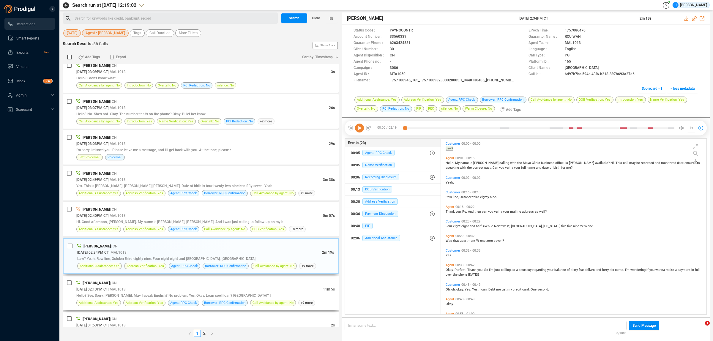
click at [149, 283] on div "[PERSON_NAME] | CN" at bounding box center [205, 283] width 259 height 6
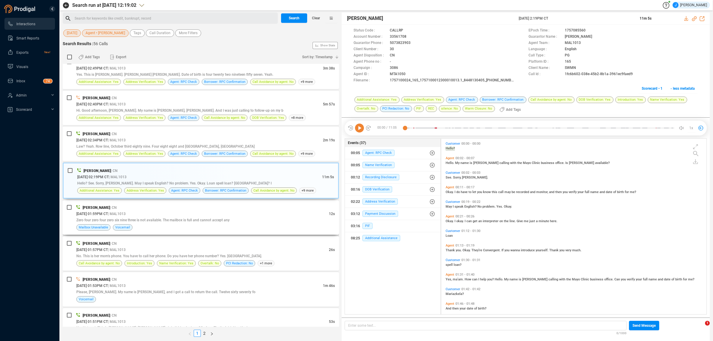
click at [147, 222] on span "Zero four zero four zero six nine three is not available. The mailbox is full a…" at bounding box center [152, 220] width 153 height 4
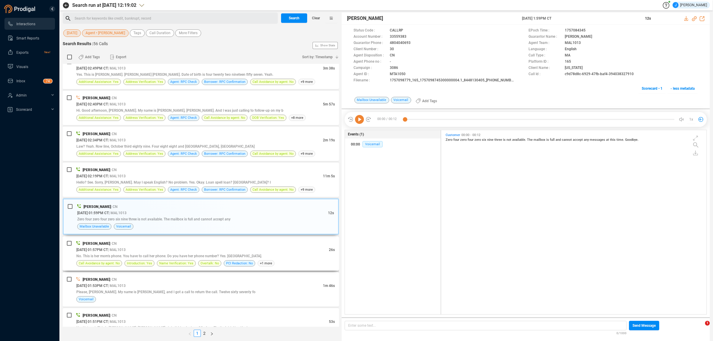
click at [145, 247] on div "[PERSON_NAME] | CN" at bounding box center [205, 243] width 259 height 6
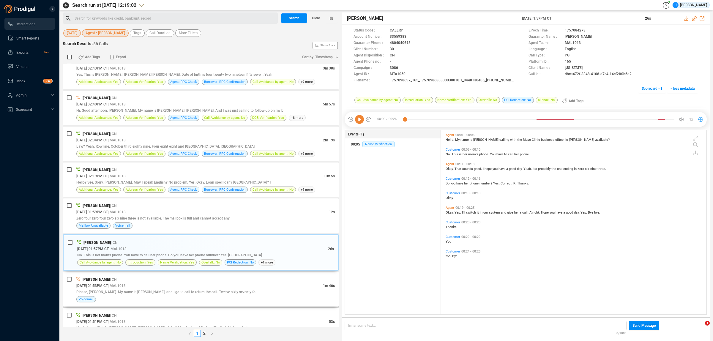
click at [155, 283] on div "[PERSON_NAME] | CN" at bounding box center [205, 279] width 259 height 6
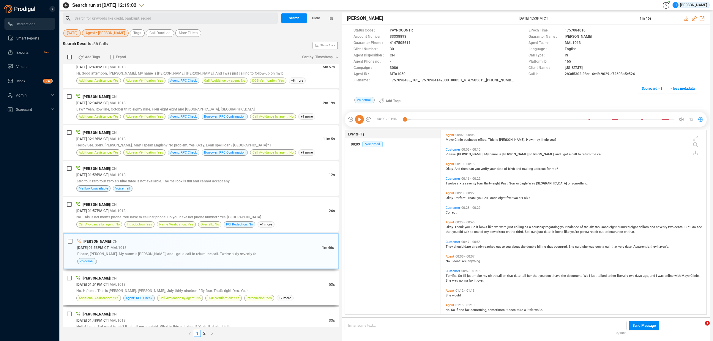
click at [164, 285] on div "[DATE] 01:51PM CT | MAL1013" at bounding box center [202, 285] width 253 height 6
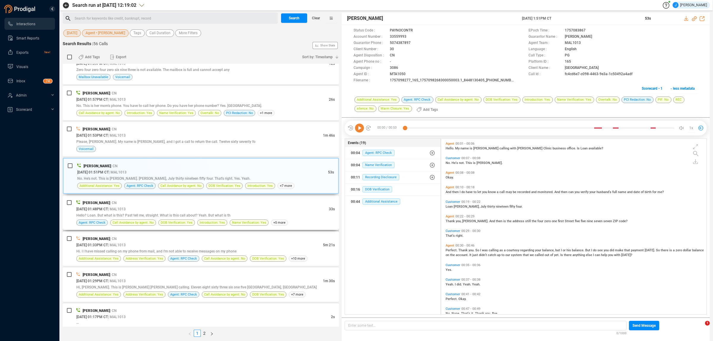
click at [149, 212] on div "[DATE] 01:48PM CT | MAL1013" at bounding box center [202, 209] width 253 height 6
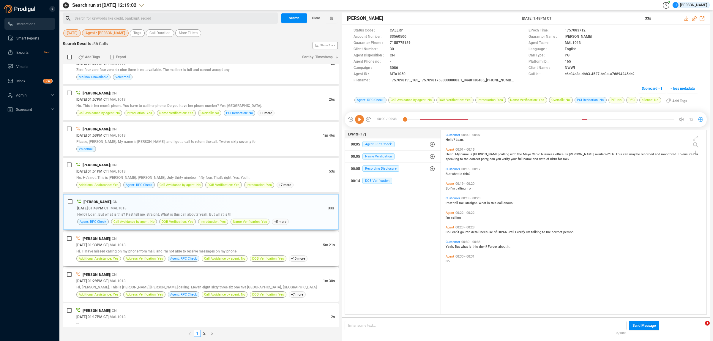
click at [152, 247] on div "[DATE] 01:33PM CT | MAL1013" at bounding box center [199, 245] width 247 height 6
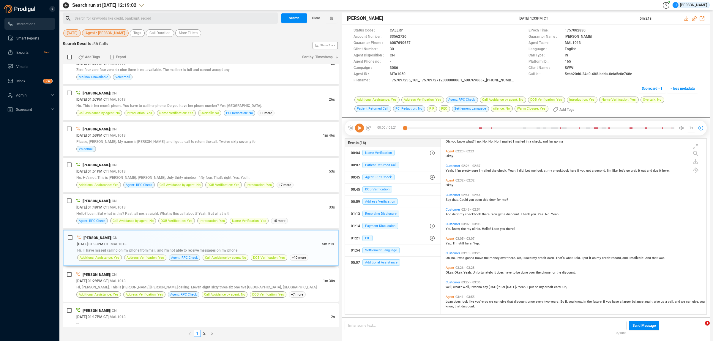
click at [356, 128] on icon at bounding box center [359, 128] width 9 height 9
click at [372, 164] on span "Patient Returned Call" at bounding box center [381, 165] width 37 height 6
click at [357, 125] on icon at bounding box center [359, 128] width 9 height 9
click at [358, 125] on icon at bounding box center [359, 128] width 9 height 9
click at [387, 163] on span "Patient Returned Call" at bounding box center [381, 165] width 37 height 6
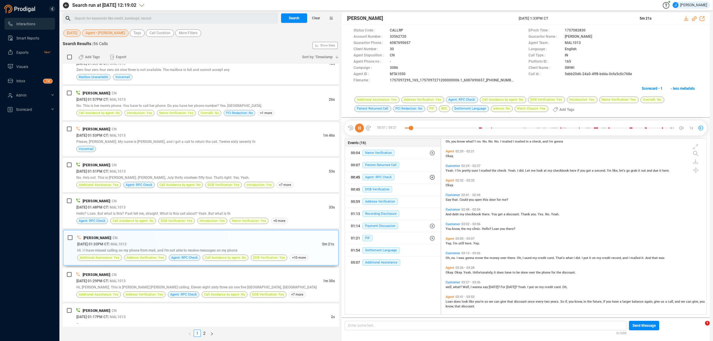
click at [378, 182] on div "00:45 Agent: RPC Check" at bounding box center [393, 178] width 84 height 10
click at [377, 213] on span "DOB Verification" at bounding box center [378, 213] width 30 height 6
click at [375, 237] on span "Recording Disclosure" at bounding box center [381, 238] width 37 height 6
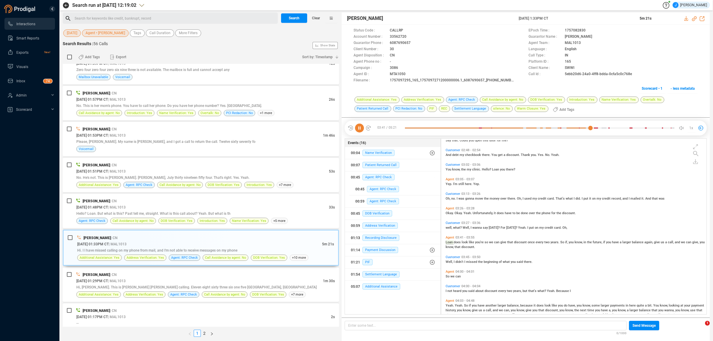
scroll to position [337, 0]
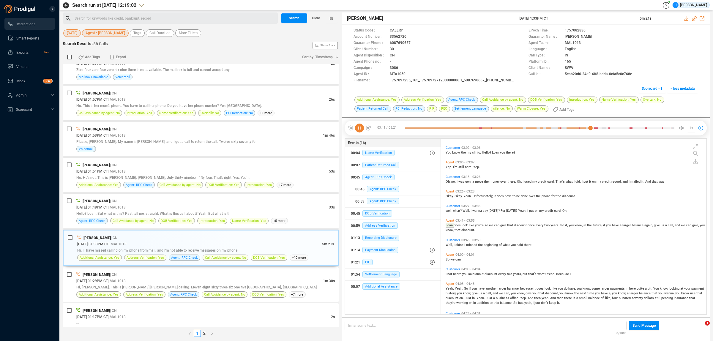
click at [73, 34] on span "[DATE]" at bounding box center [72, 32] width 10 height 7
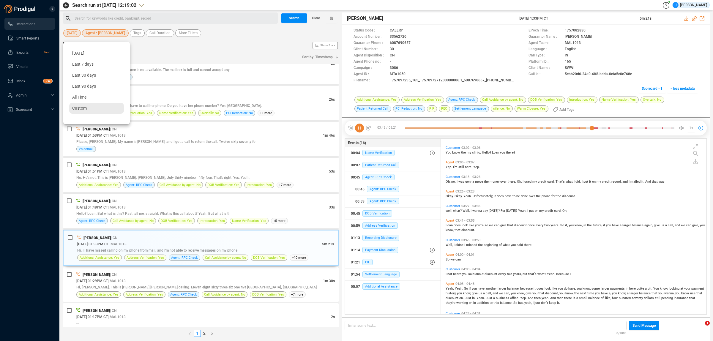
click at [79, 107] on span "Custom" at bounding box center [79, 108] width 15 height 5
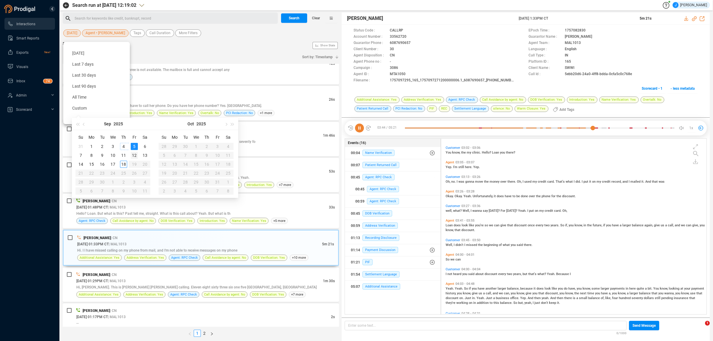
type input "[DATE]"
click at [134, 155] on div "12" at bounding box center [134, 155] width 7 height 7
type input "[DATE]"
click at [134, 155] on div "12" at bounding box center [134, 155] width 7 height 7
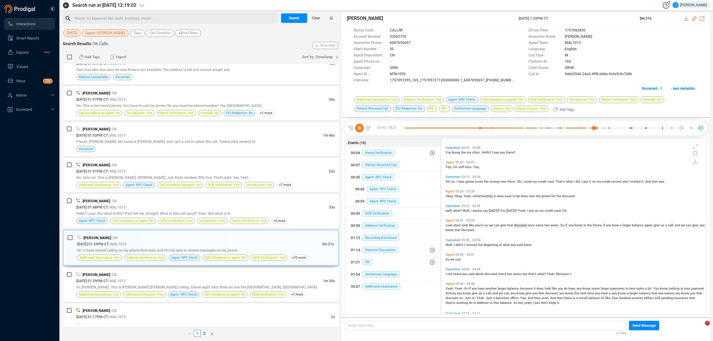
scroll to position [354, 0]
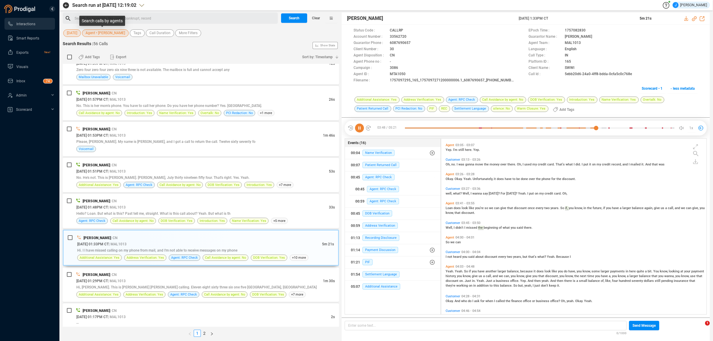
click at [119, 32] on button "Agent • [PERSON_NAME]" at bounding box center [105, 32] width 47 height 7
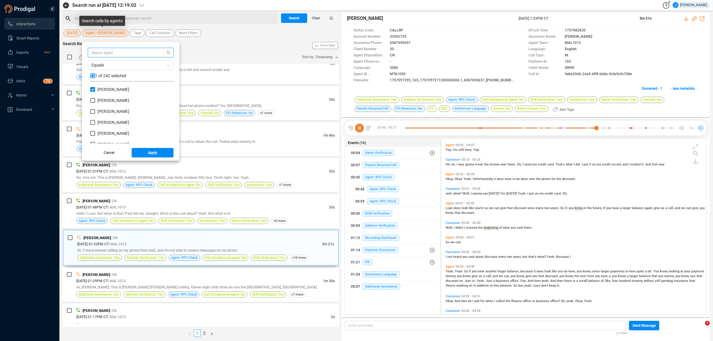
scroll to position [55, 80]
click at [95, 89] on input "[PERSON_NAME]" at bounding box center [92, 89] width 5 height 5
checkbox input "false"
click at [94, 124] on input "[PERSON_NAME]" at bounding box center [92, 122] width 5 height 5
checkbox input "true"
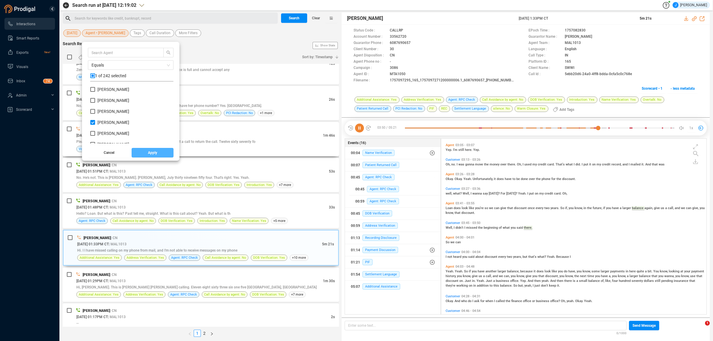
scroll to position [337, 0]
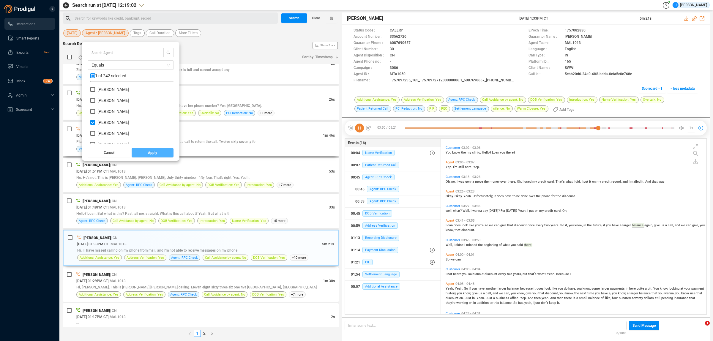
click at [149, 151] on span "Apply" at bounding box center [152, 153] width 9 height 10
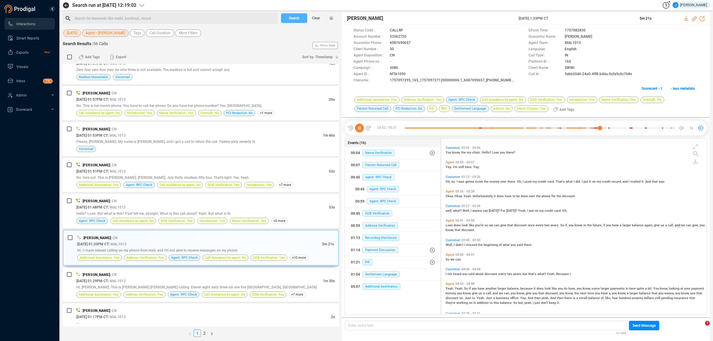
click at [293, 18] on span "Search" at bounding box center [294, 18] width 11 height 10
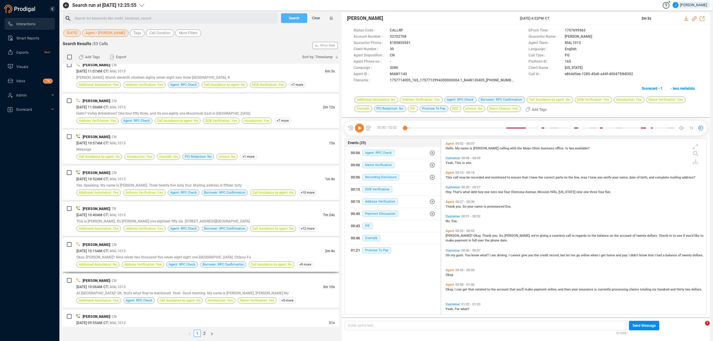
scroll to position [1543, 0]
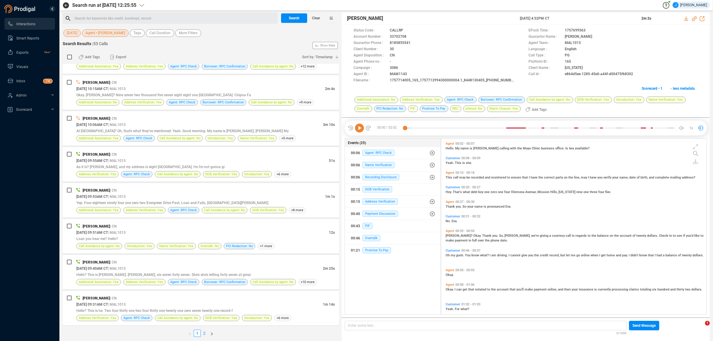
click at [204, 335] on link "2" at bounding box center [204, 333] width 7 height 7
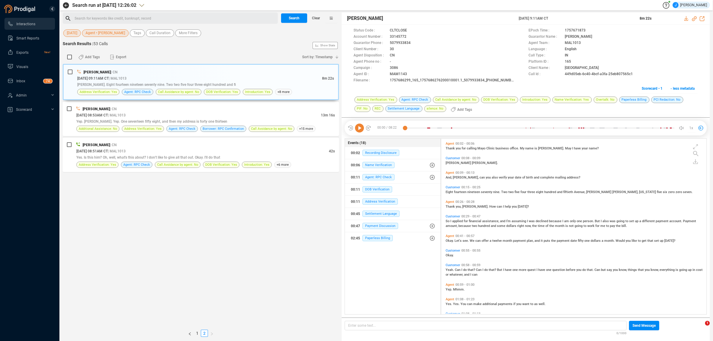
scroll to position [174, 262]
click at [126, 113] on span "| MAL1013" at bounding box center [117, 115] width 18 height 4
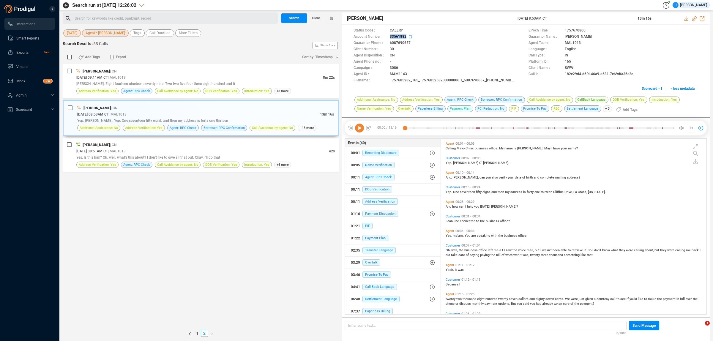
drag, startPoint x: 407, startPoint y: 36, endPoint x: 389, endPoint y: 38, distance: 18.6
click at [389, 38] on div "Account Number : 33561882" at bounding box center [438, 37] width 169 height 6
copy span "33561882"
